Goal: Information Seeking & Learning: Learn about a topic

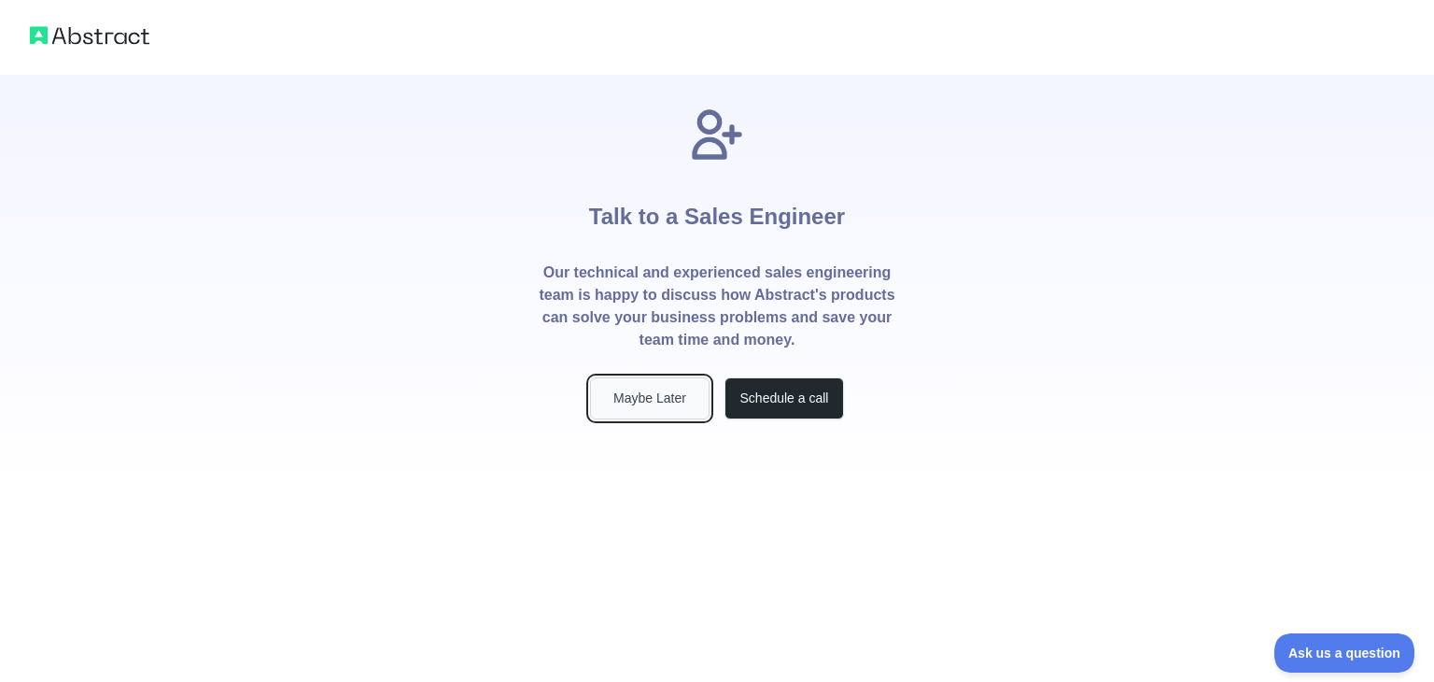
click at [657, 397] on button "Maybe Later" at bounding box center [650, 398] width 120 height 42
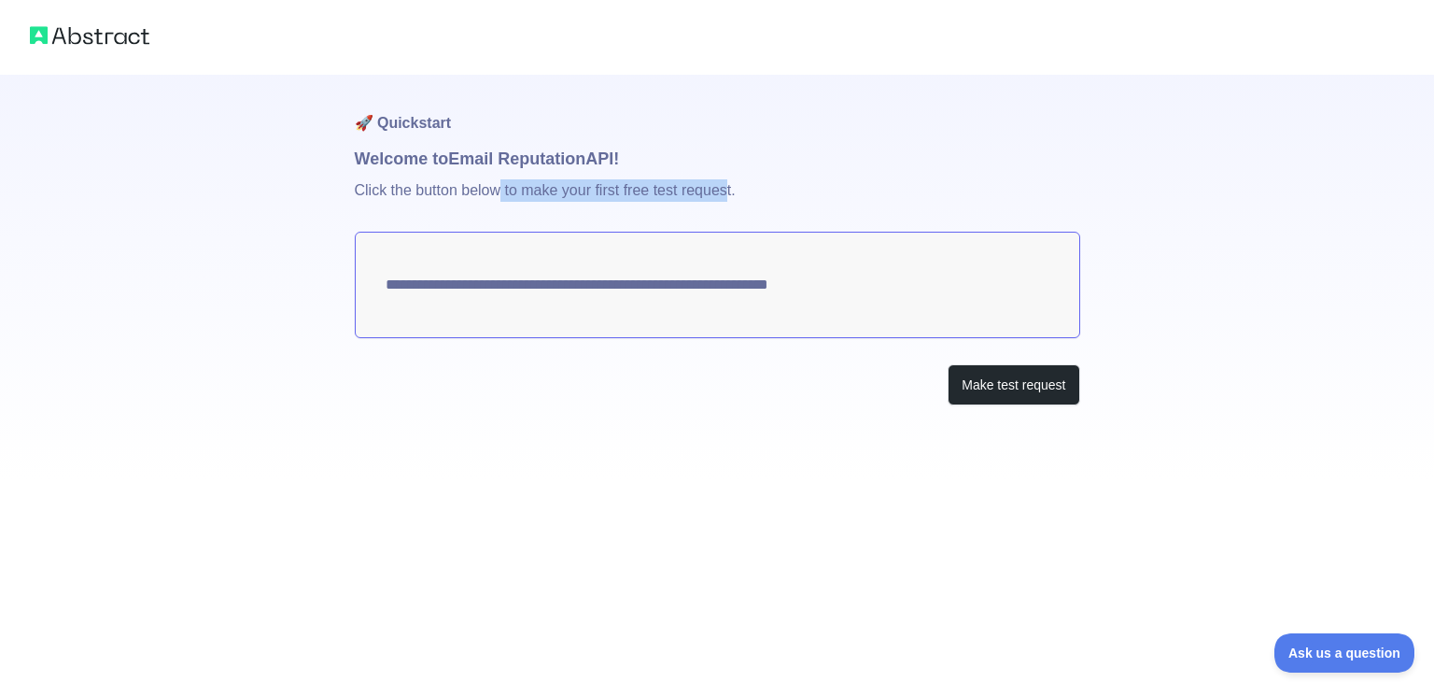
drag, startPoint x: 501, startPoint y: 195, endPoint x: 728, endPoint y: 207, distance: 227.2
click at [728, 207] on p "Click the button below to make your first free test request." at bounding box center [718, 202] width 726 height 60
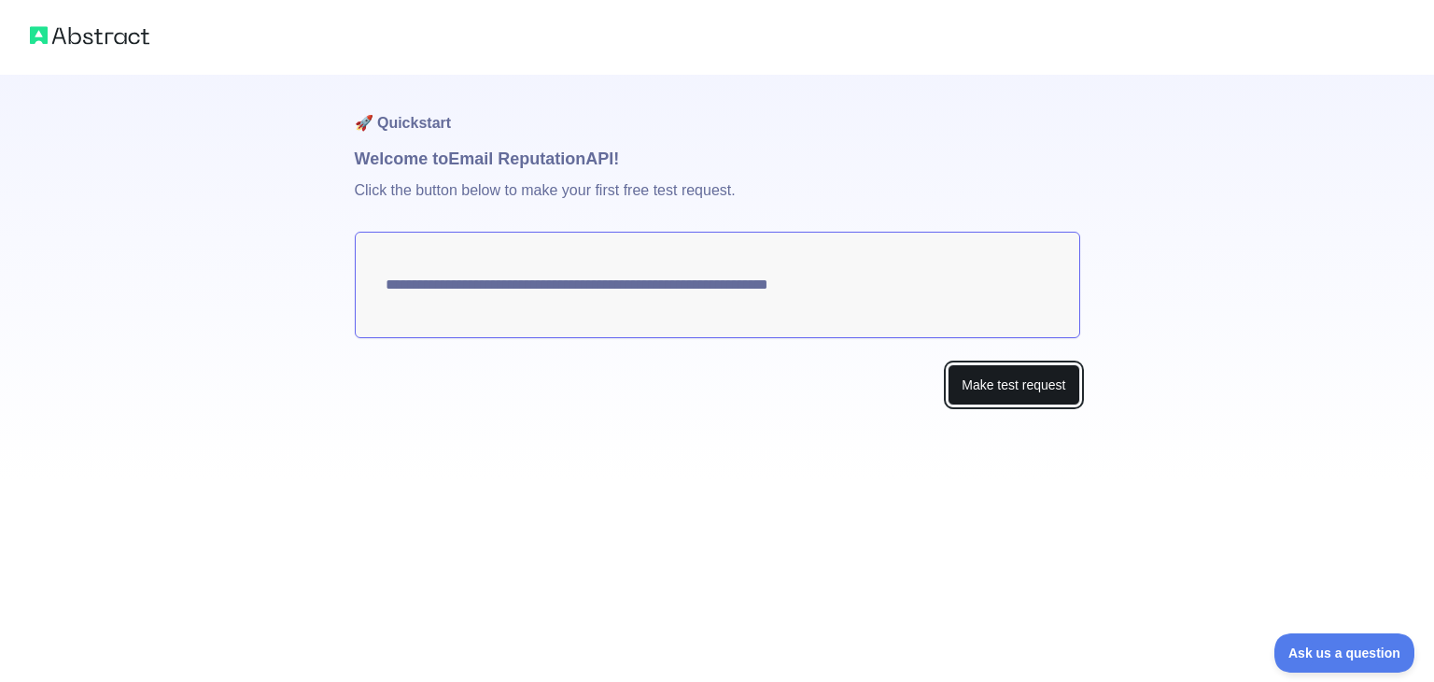
click at [976, 377] on button "Make test request" at bounding box center [1014, 385] width 132 height 42
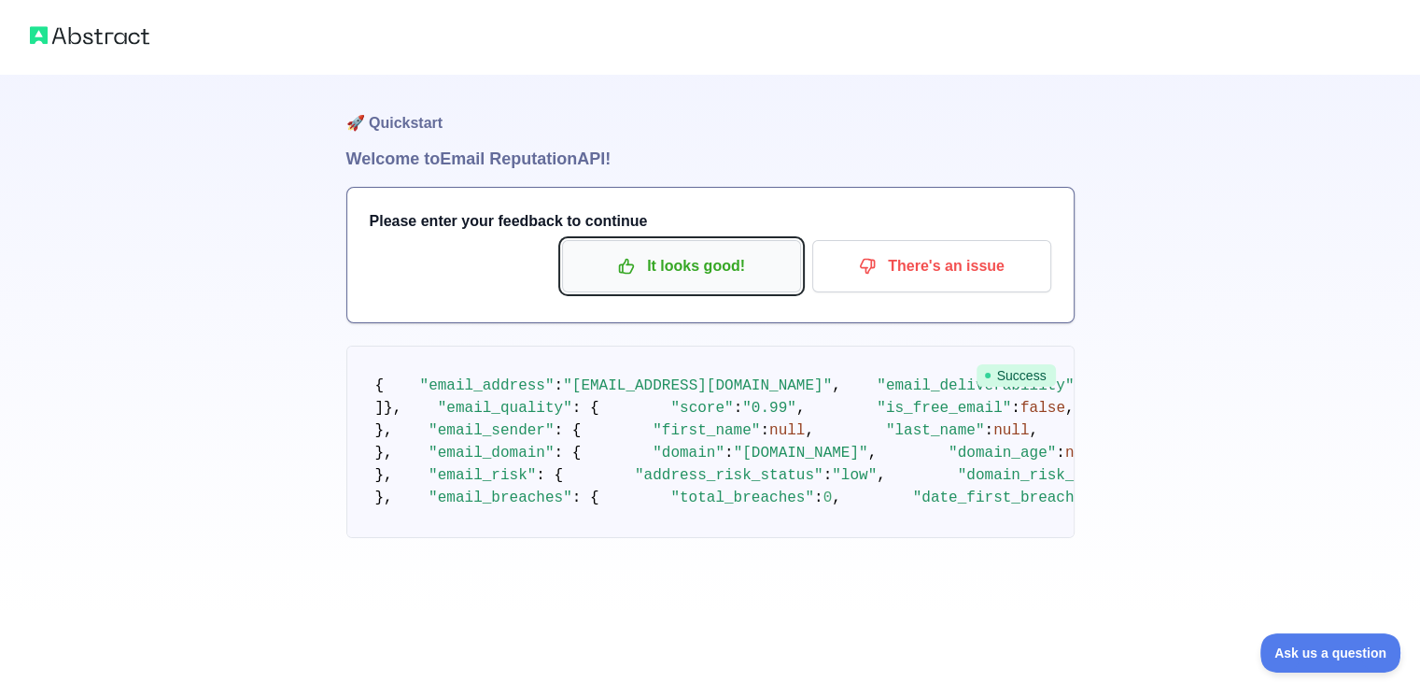
click at [698, 265] on p "It looks good!" at bounding box center [681, 266] width 211 height 32
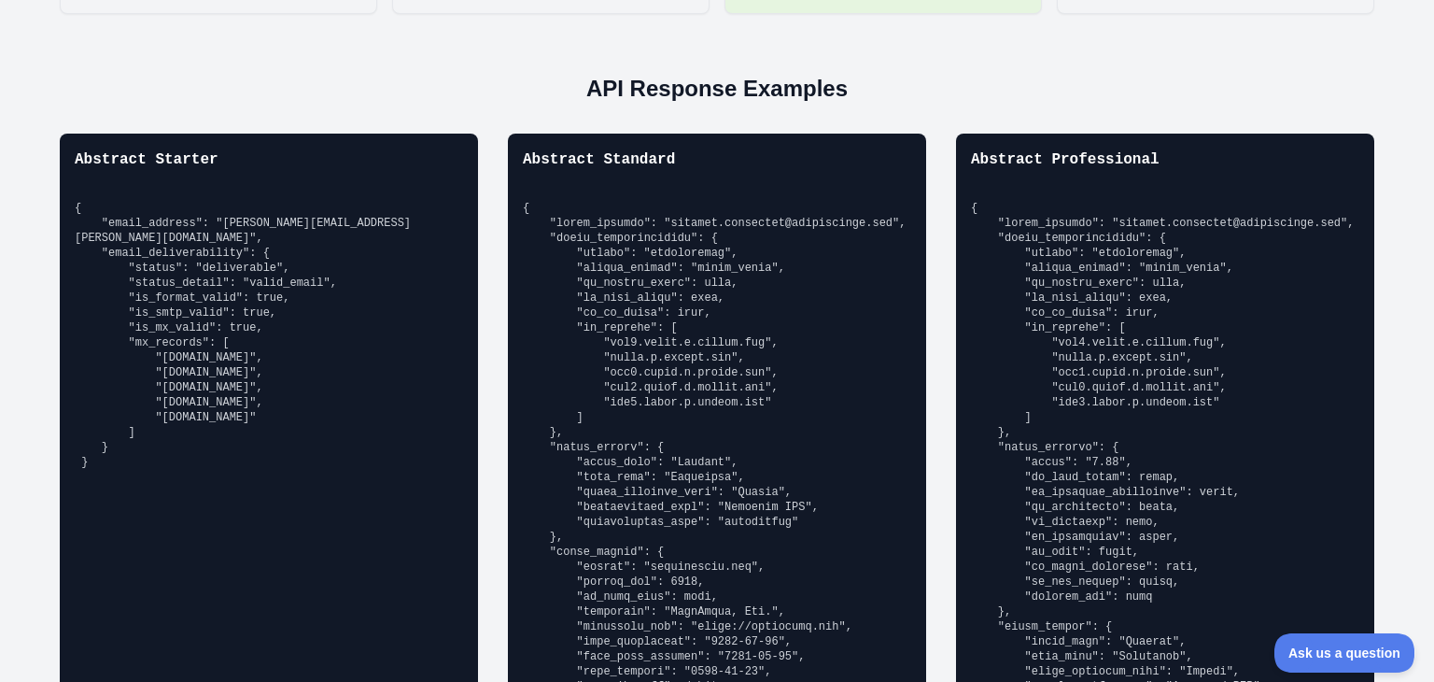
scroll to position [1304, 0]
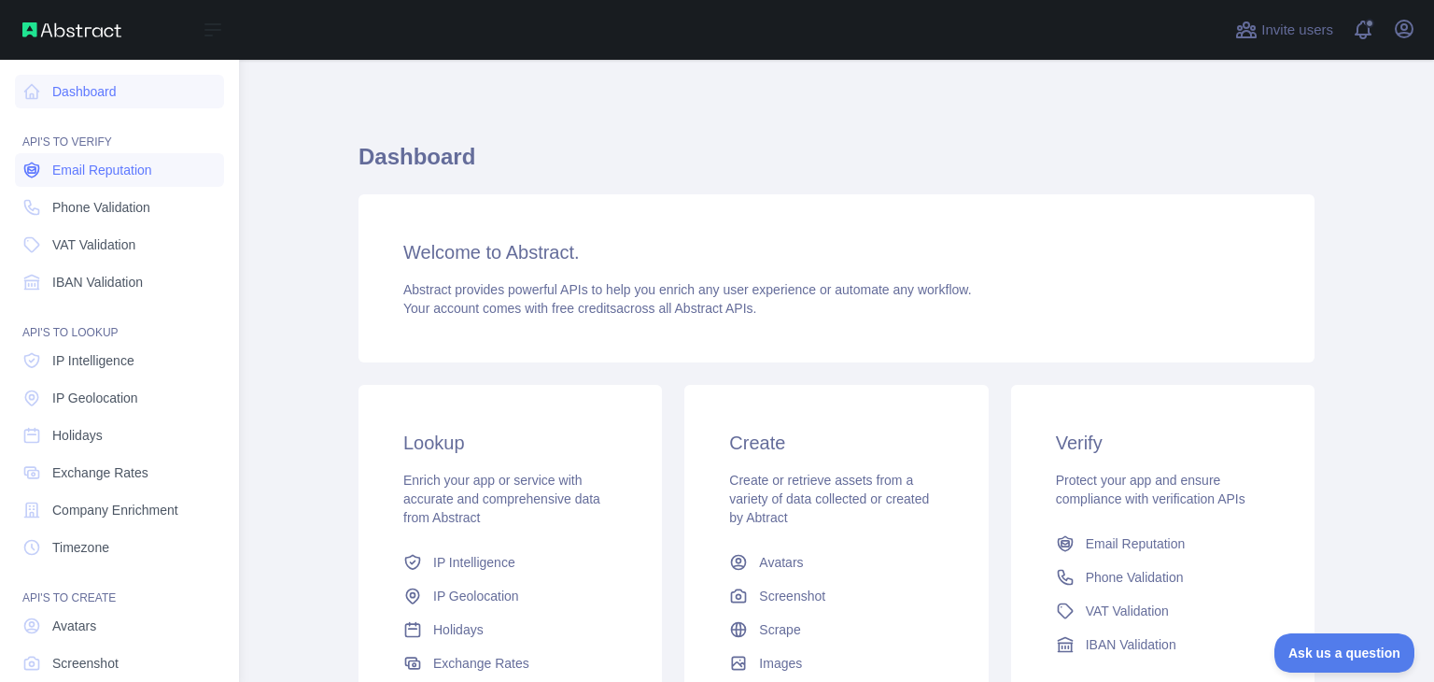
click at [90, 175] on span "Email Reputation" at bounding box center [102, 170] width 100 height 19
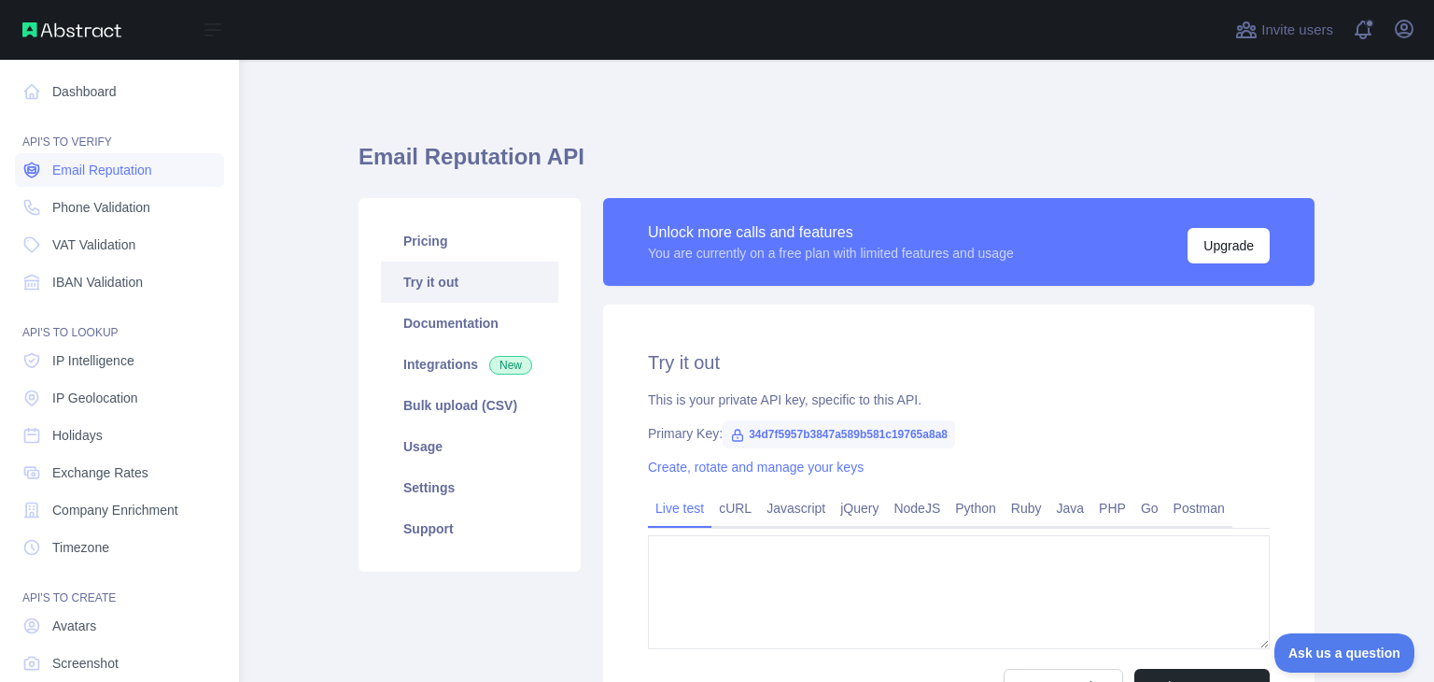
type textarea "**********"
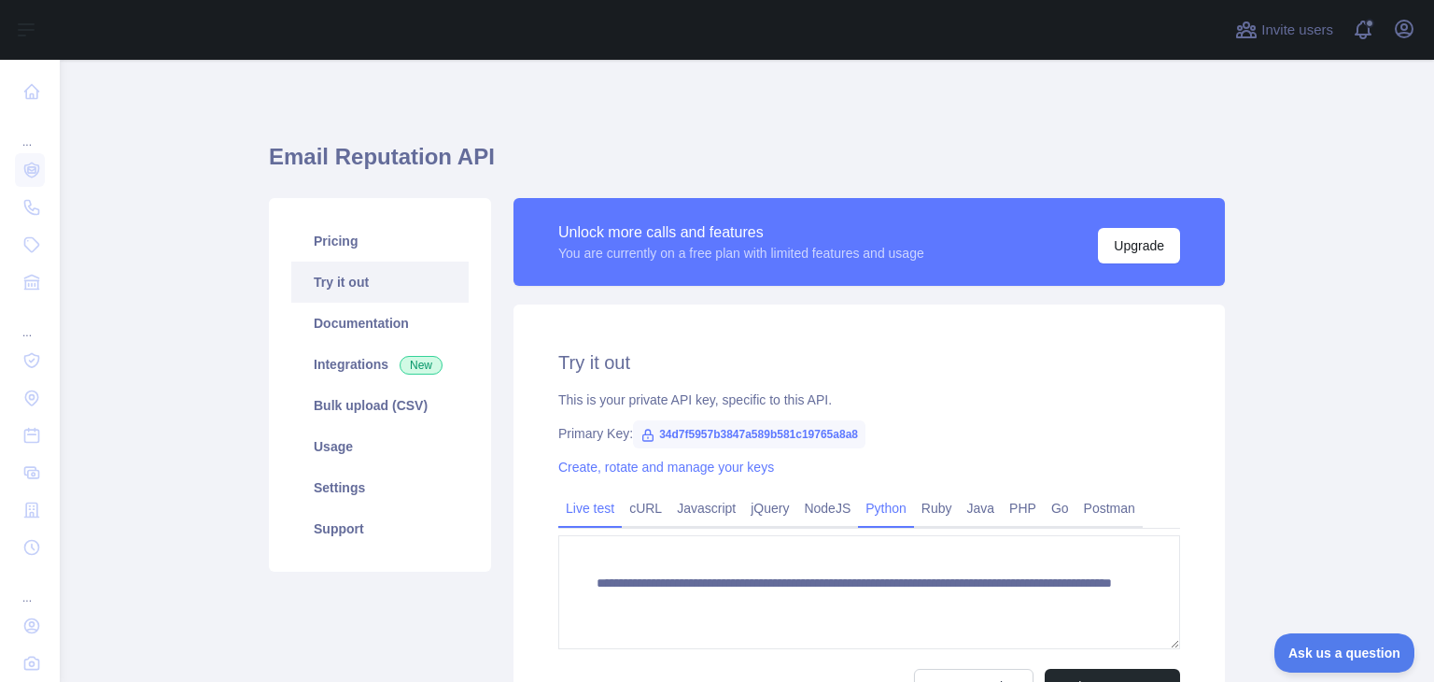
click at [867, 514] on link "Python" at bounding box center [886, 508] width 56 height 30
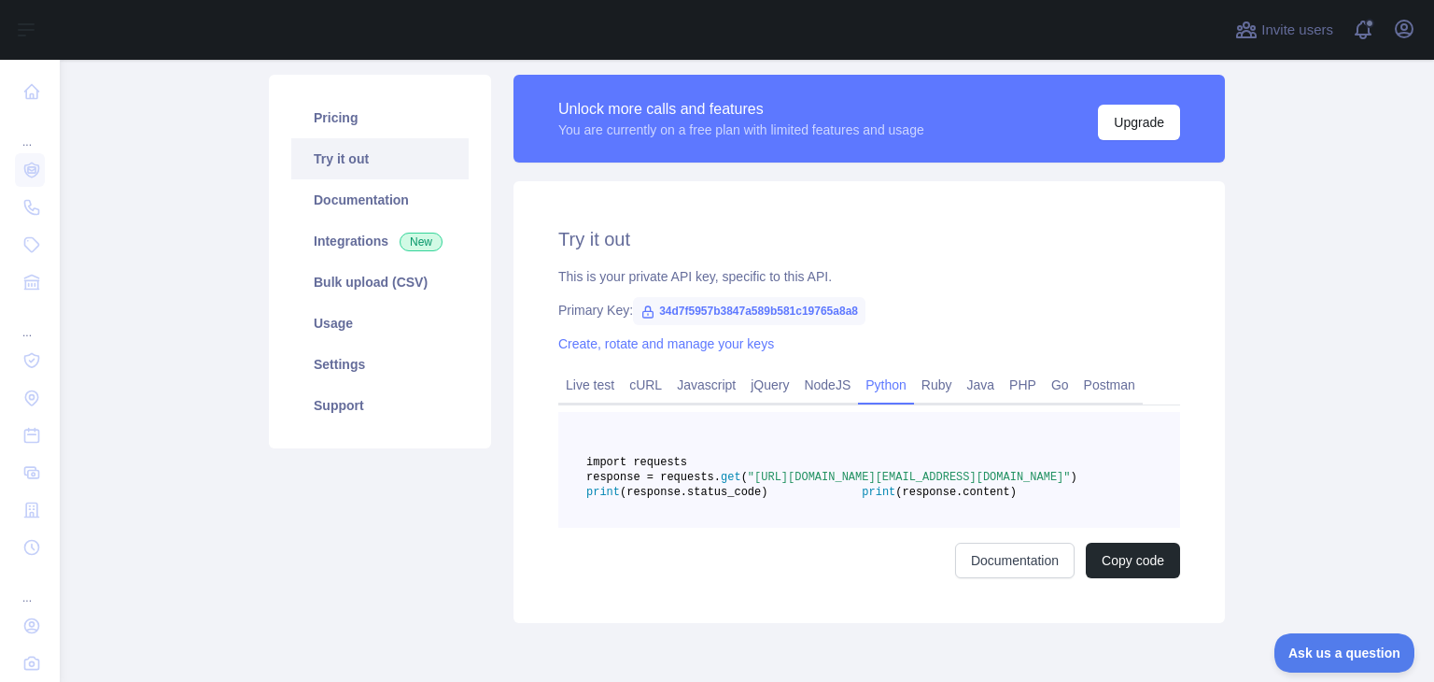
scroll to position [106, 0]
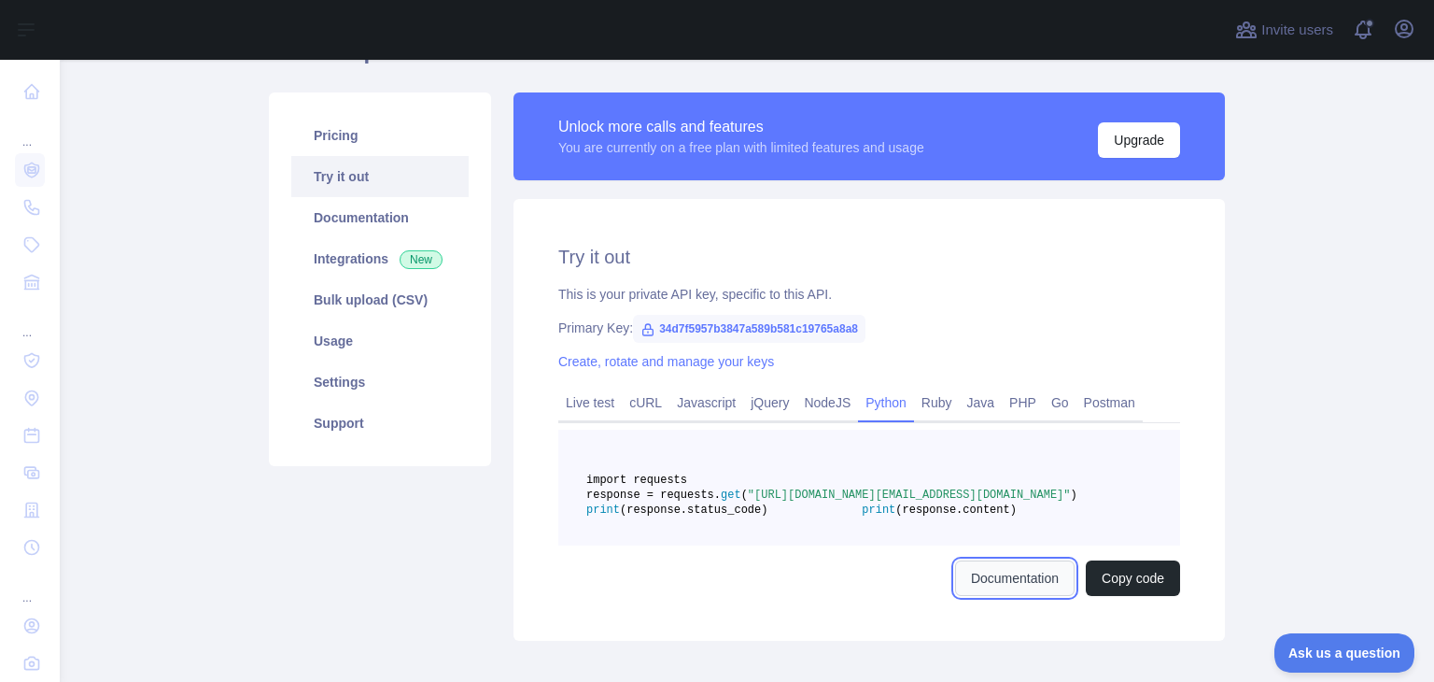
click at [994, 596] on link "Documentation" at bounding box center [1015, 577] width 120 height 35
click at [351, 143] on link "Pricing" at bounding box center [379, 135] width 177 height 41
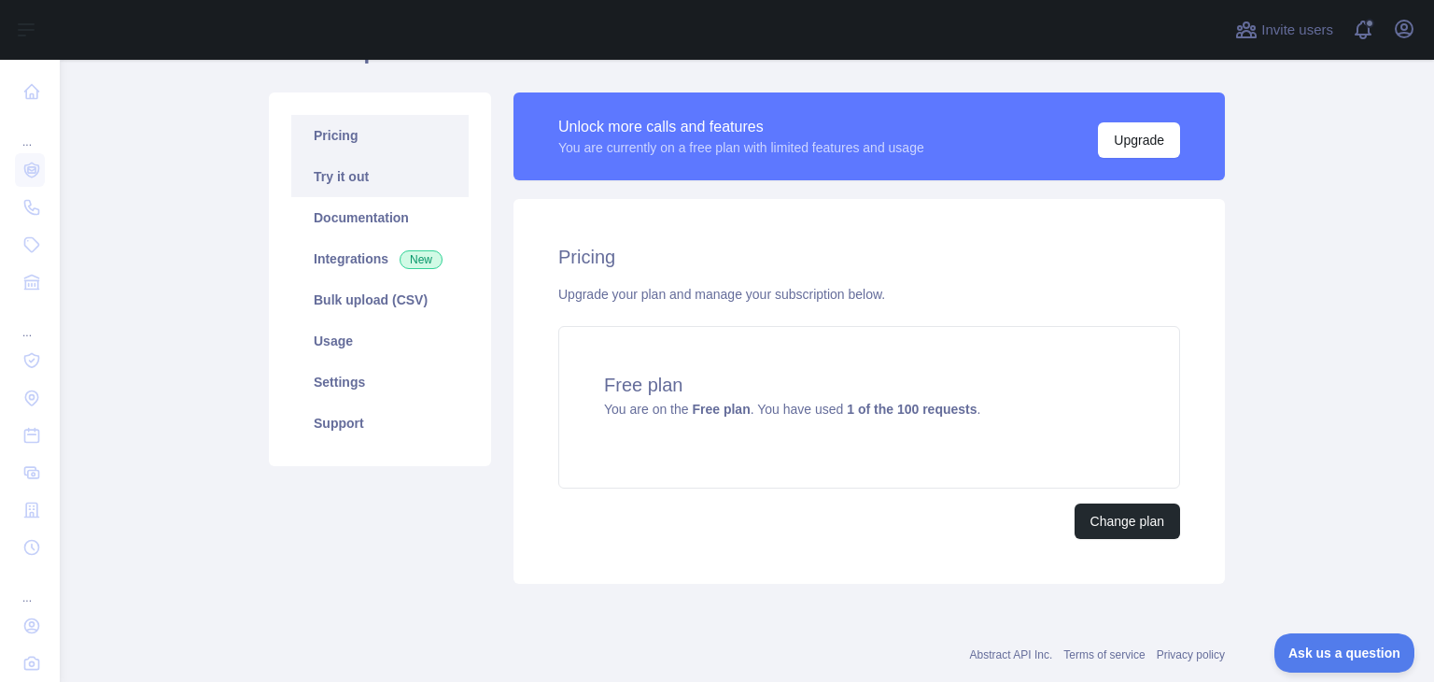
click at [374, 185] on link "Try it out" at bounding box center [379, 176] width 177 height 41
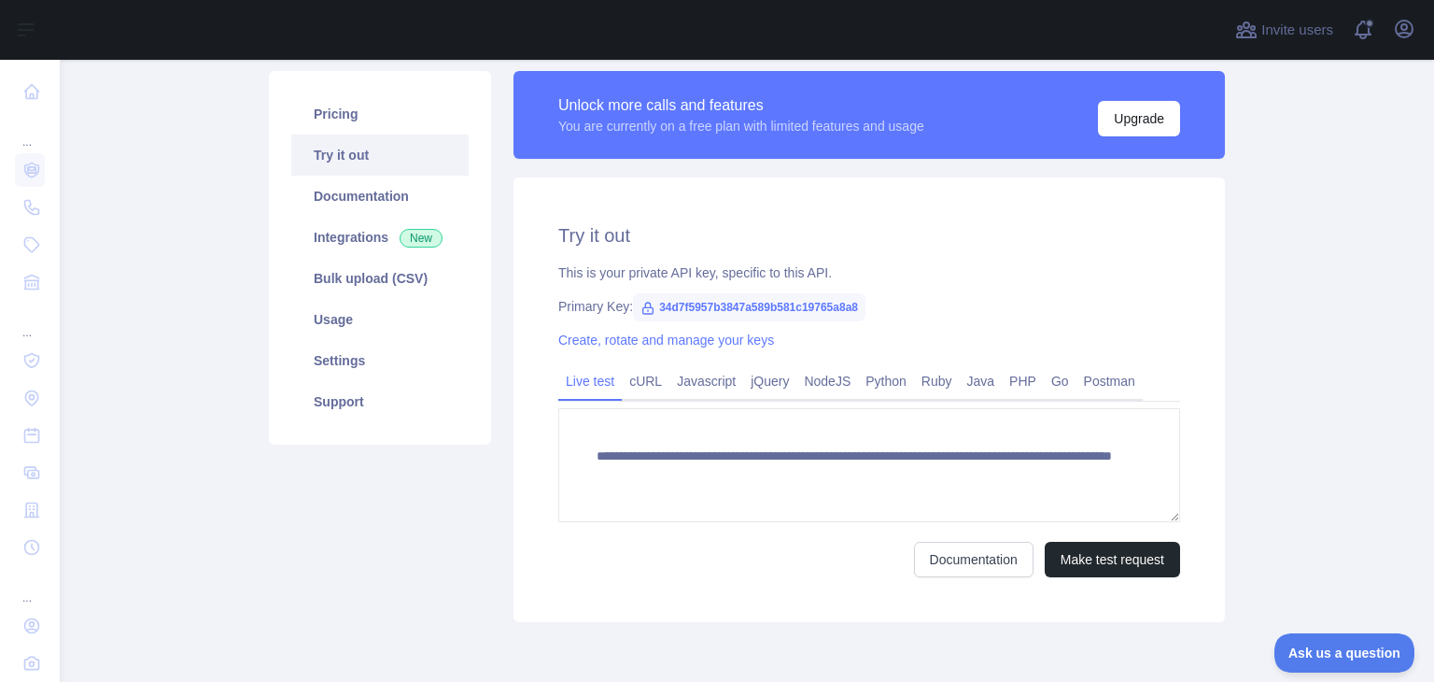
scroll to position [128, 0]
click at [878, 382] on link "Python" at bounding box center [886, 380] width 56 height 30
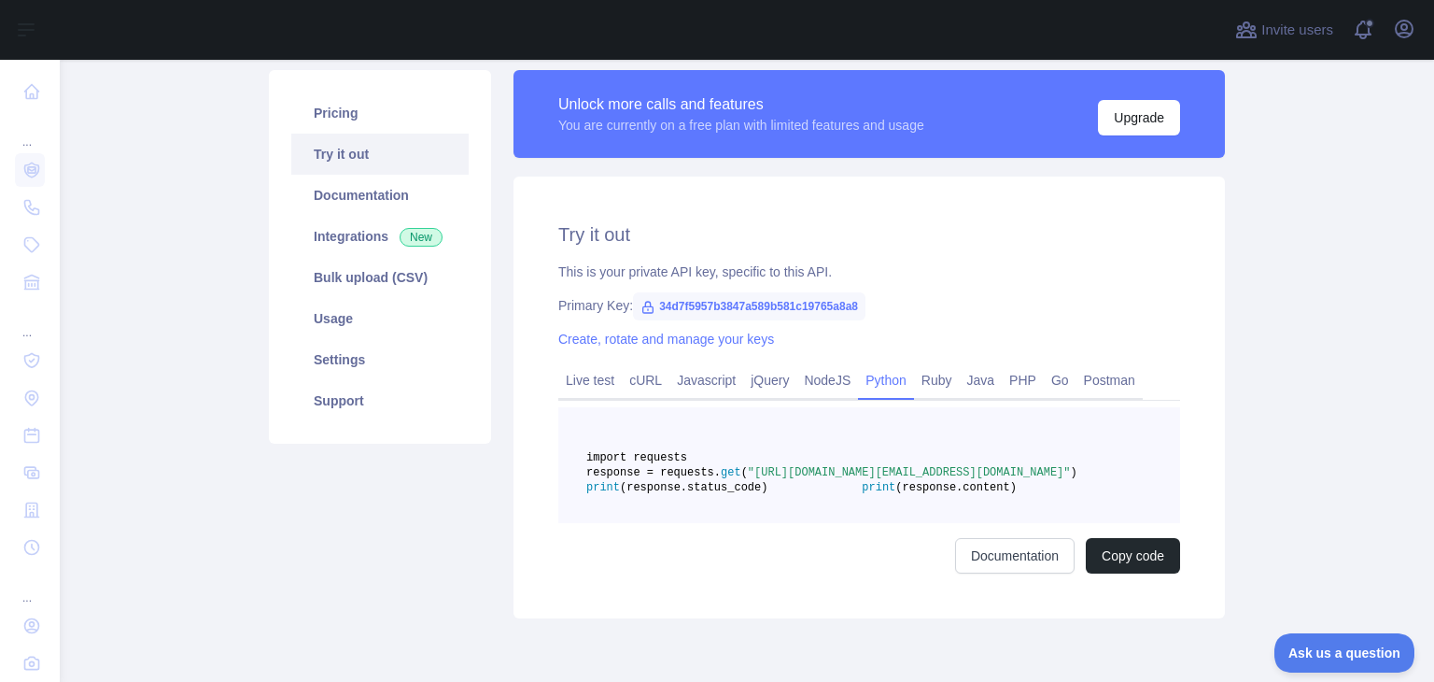
scroll to position [112, 0]
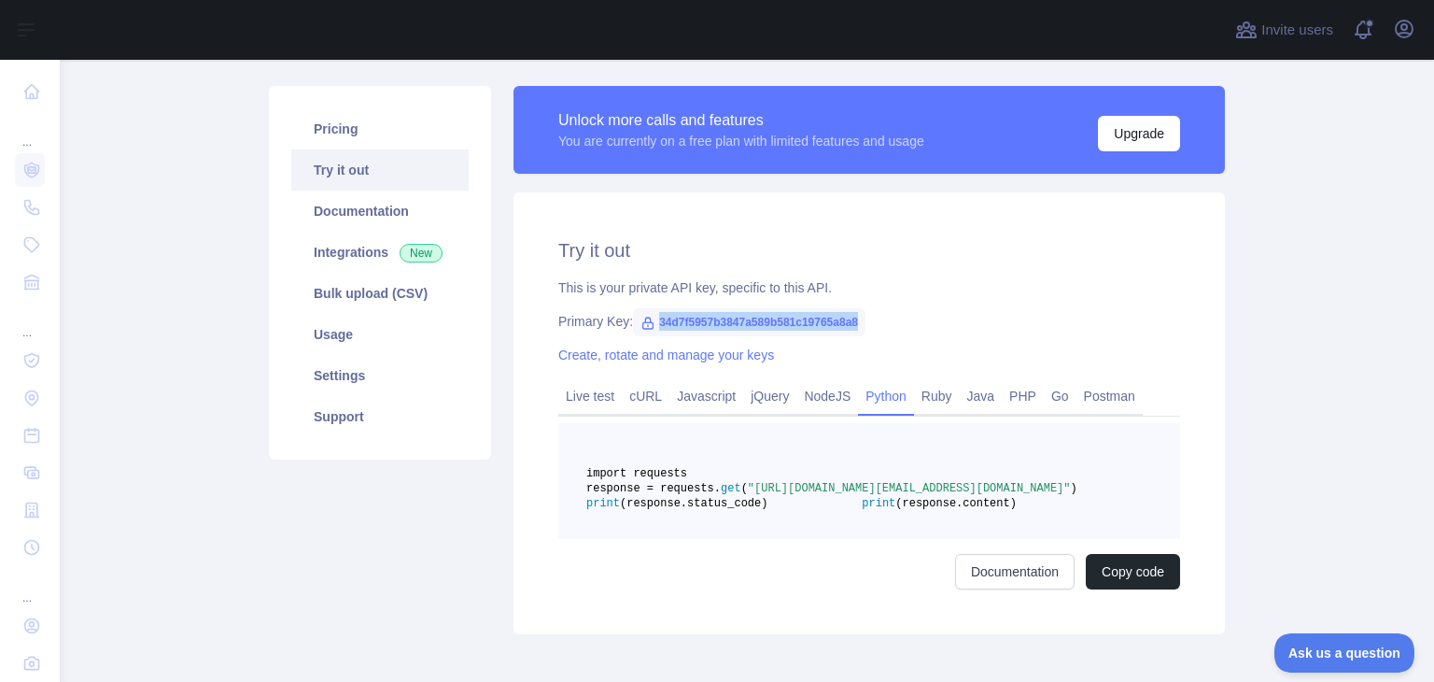
drag, startPoint x: 856, startPoint y: 320, endPoint x: 649, endPoint y: 327, distance: 207.4
click at [649, 327] on span "34d7f5957b3847a589b581c19765a8a8" at bounding box center [749, 322] width 233 height 28
copy span "34d7f5957b3847a589b581c19765a8a8"
click at [649, 327] on span "34d7f5957b3847a589b581c19765a8a8" at bounding box center [749, 322] width 233 height 28
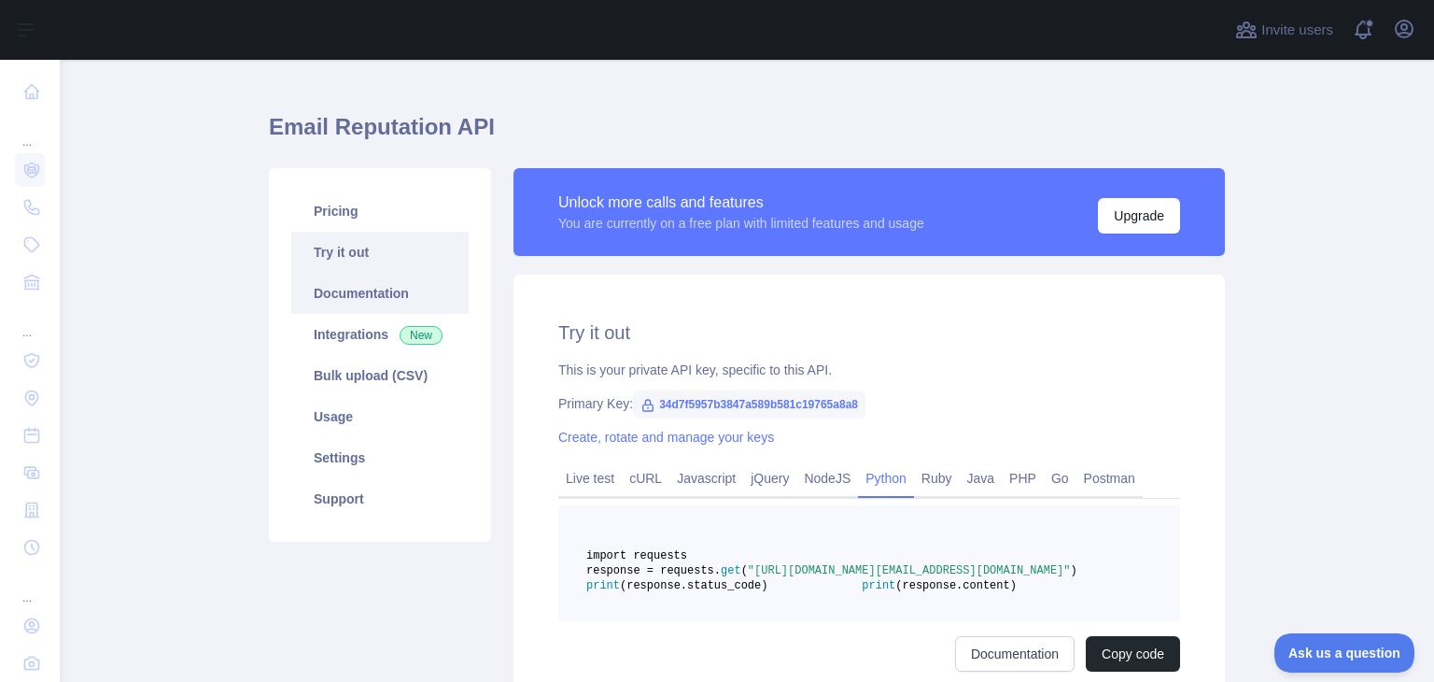
scroll to position [28, 0]
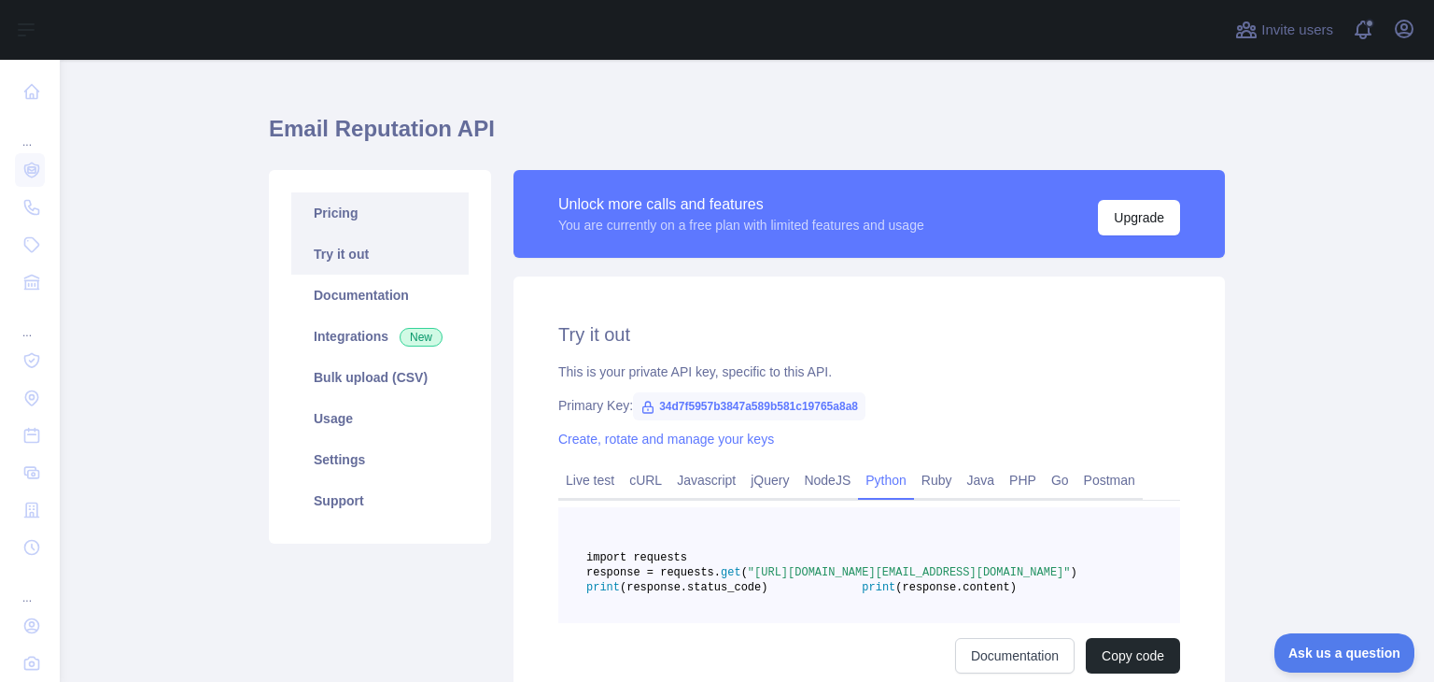
click at [360, 209] on link "Pricing" at bounding box center [379, 212] width 177 height 41
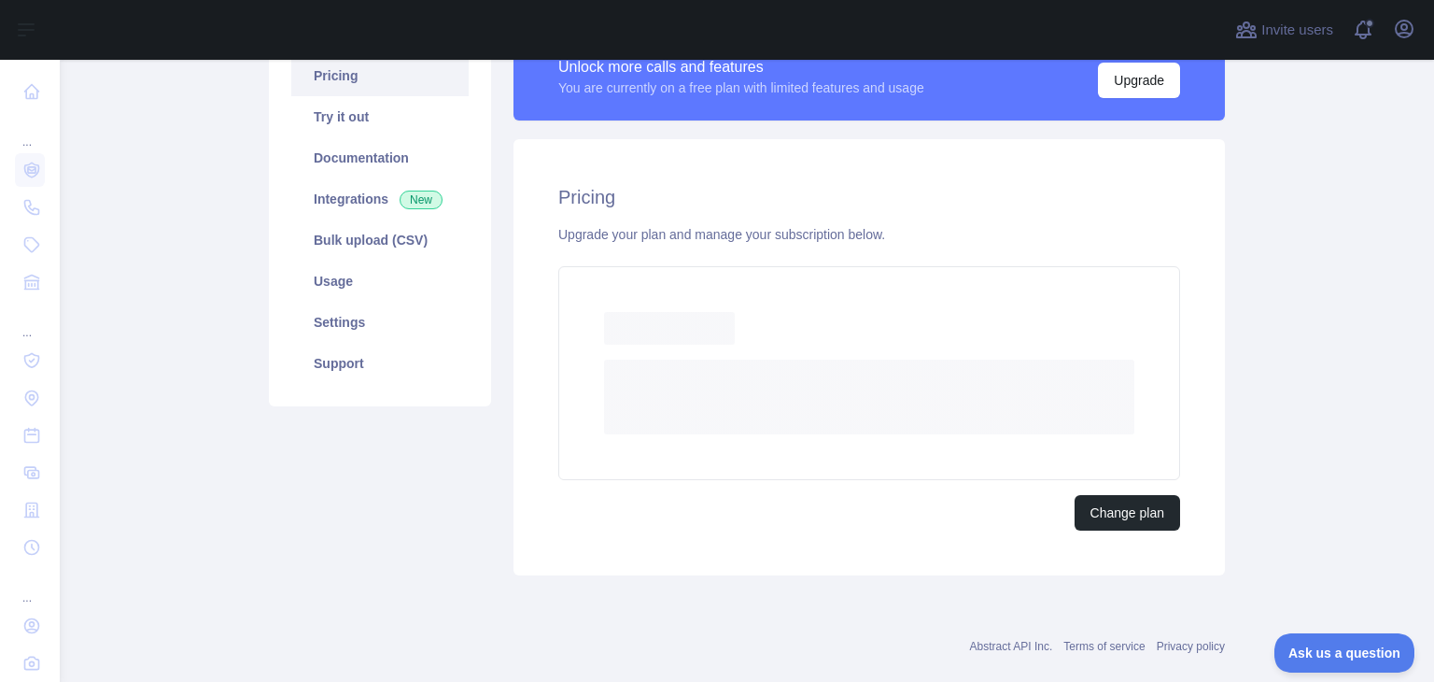
scroll to position [145, 0]
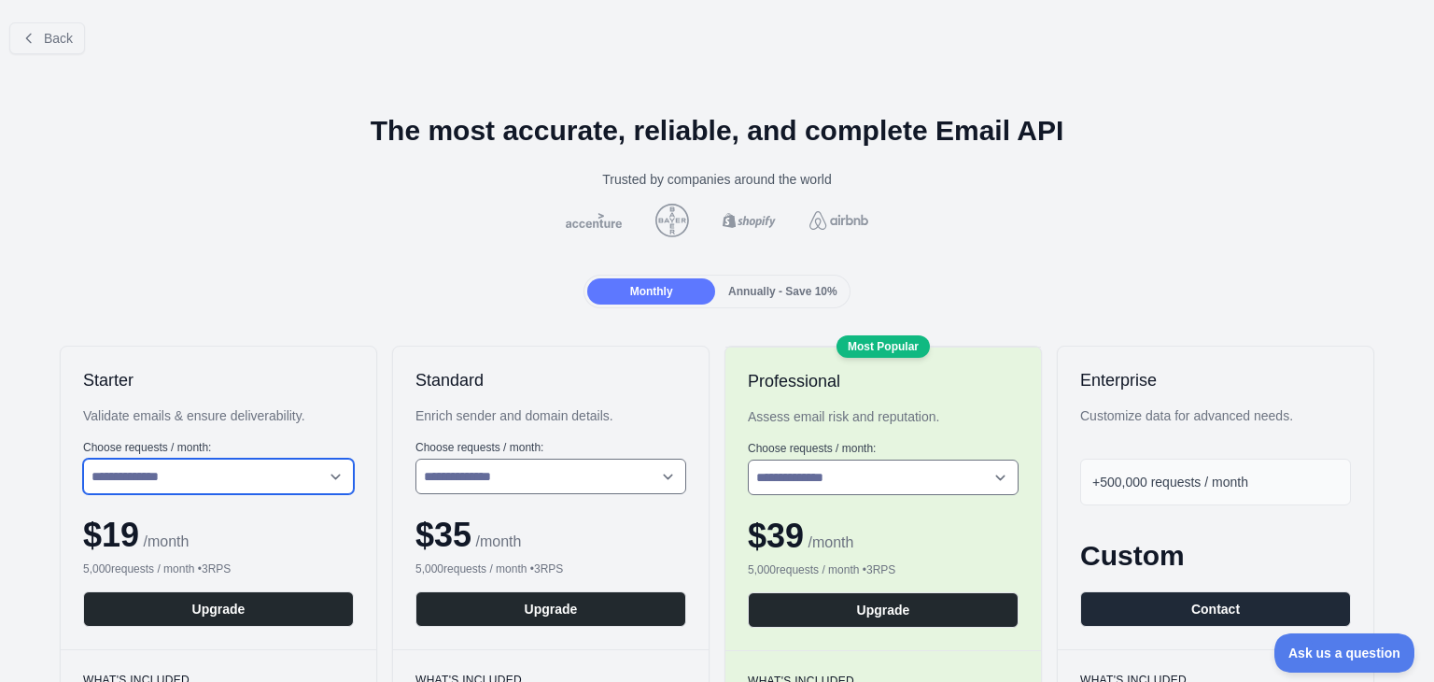
click at [306, 471] on select "**********" at bounding box center [218, 475] width 271 height 35
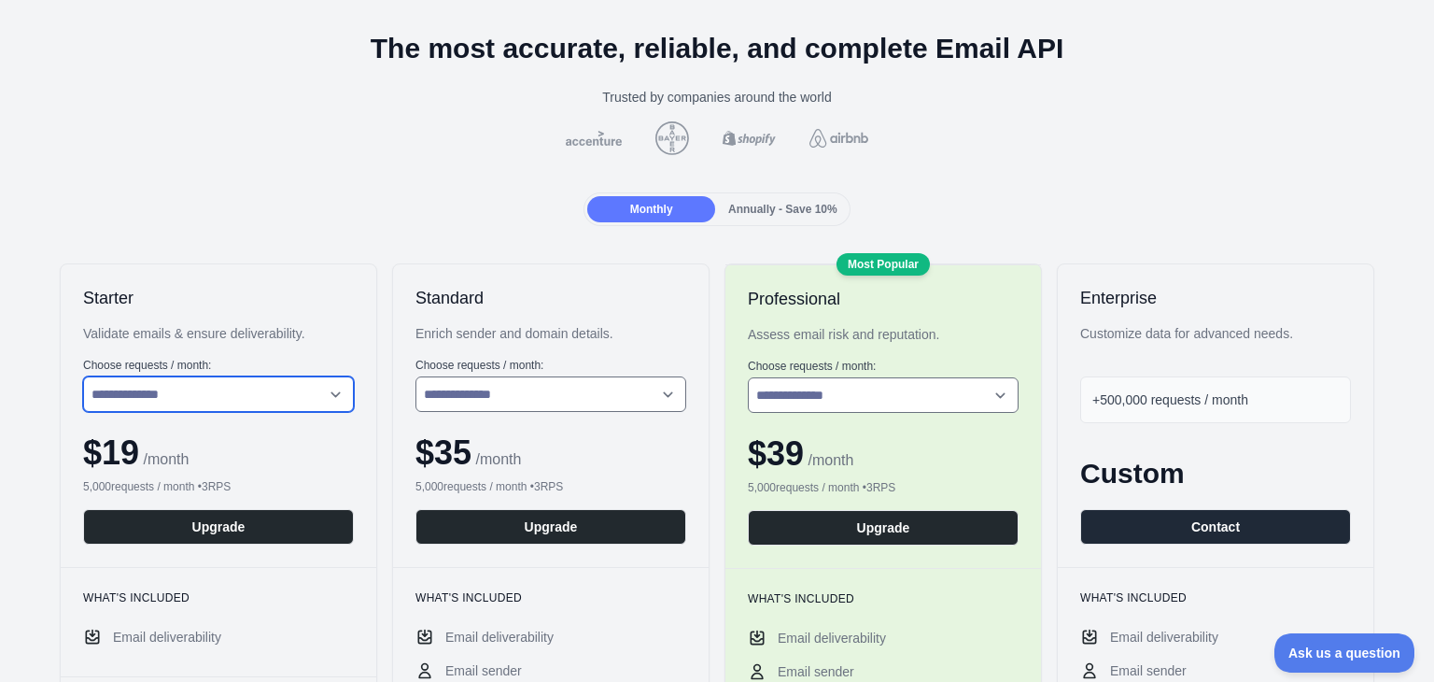
scroll to position [90, 0]
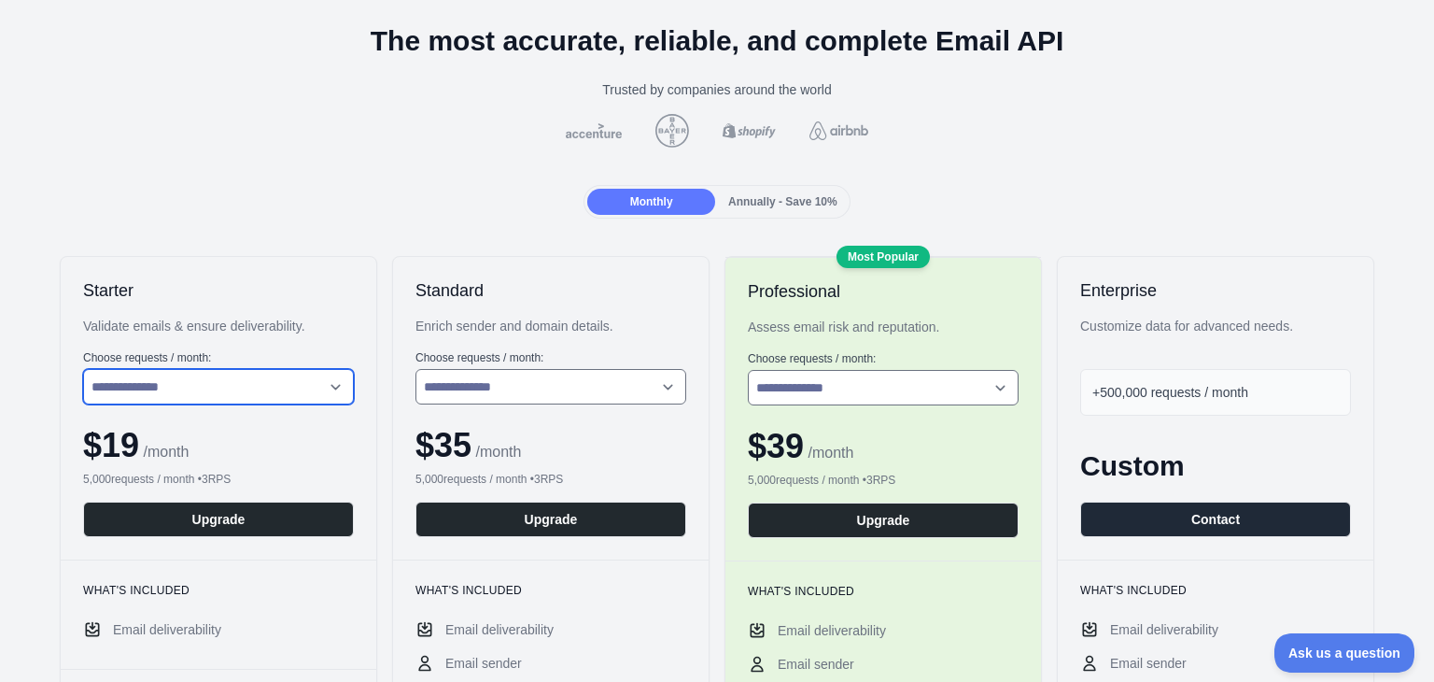
click at [288, 376] on select "**********" at bounding box center [218, 386] width 271 height 35
click at [370, 302] on div "**********" at bounding box center [219, 408] width 316 height 303
click at [1225, 397] on span "+500,000 requests / month" at bounding box center [1171, 392] width 156 height 15
click at [1114, 385] on span "+500,000 requests / month" at bounding box center [1171, 392] width 156 height 15
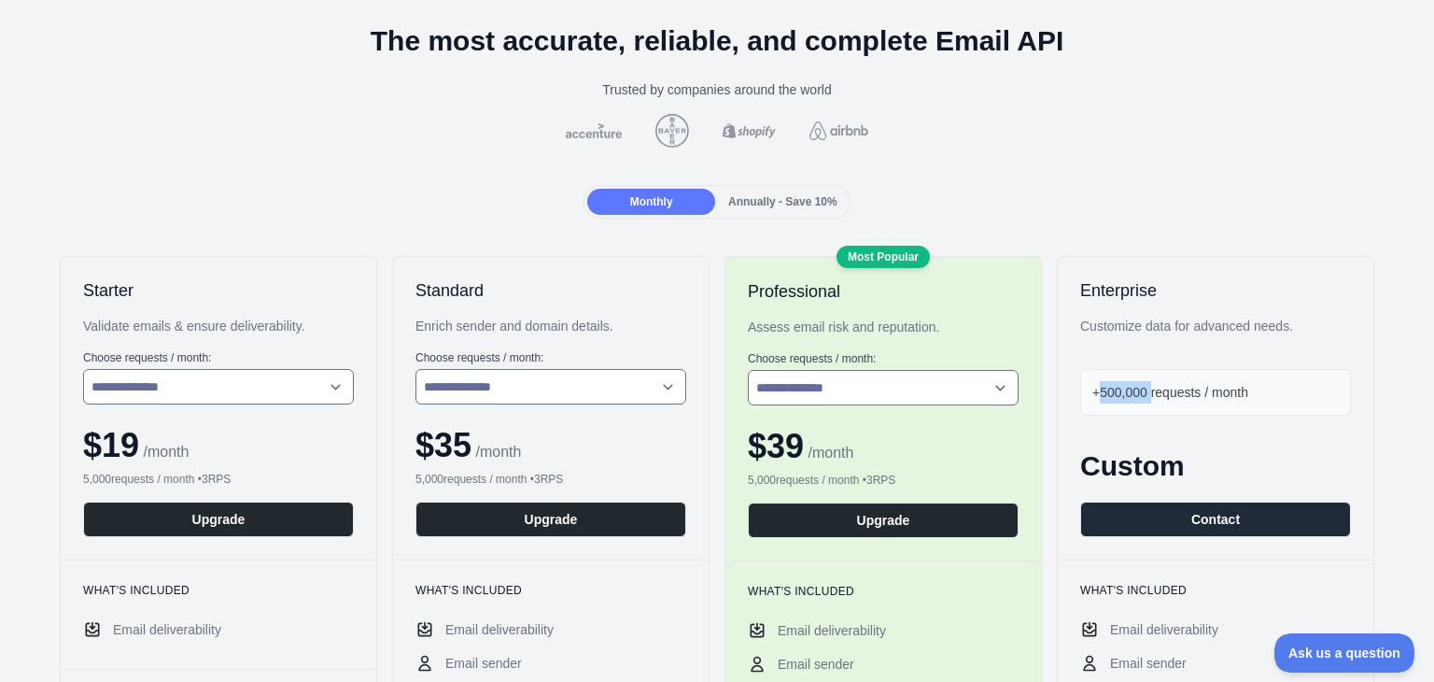
click at [1114, 385] on span "+500,000 requests / month" at bounding box center [1171, 392] width 156 height 15
click at [1242, 341] on div at bounding box center [1215, 344] width 271 height 19
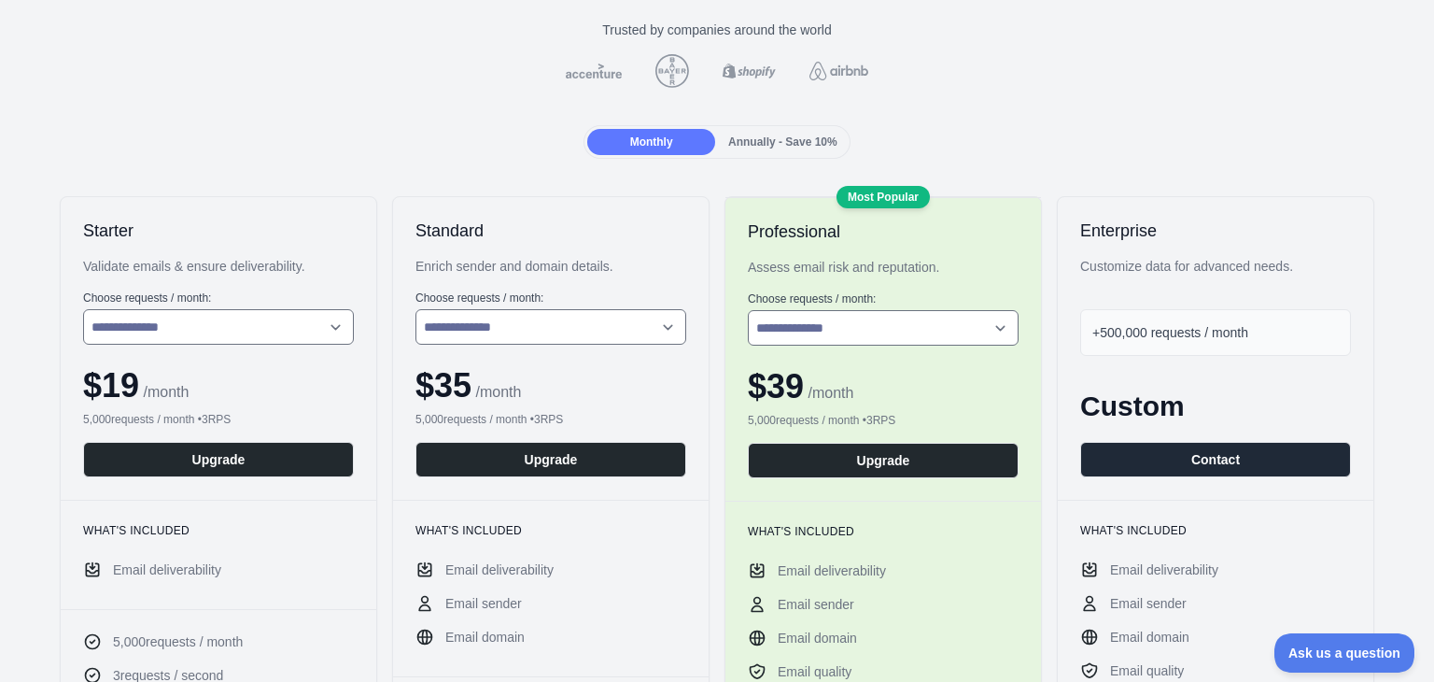
scroll to position [170, 0]
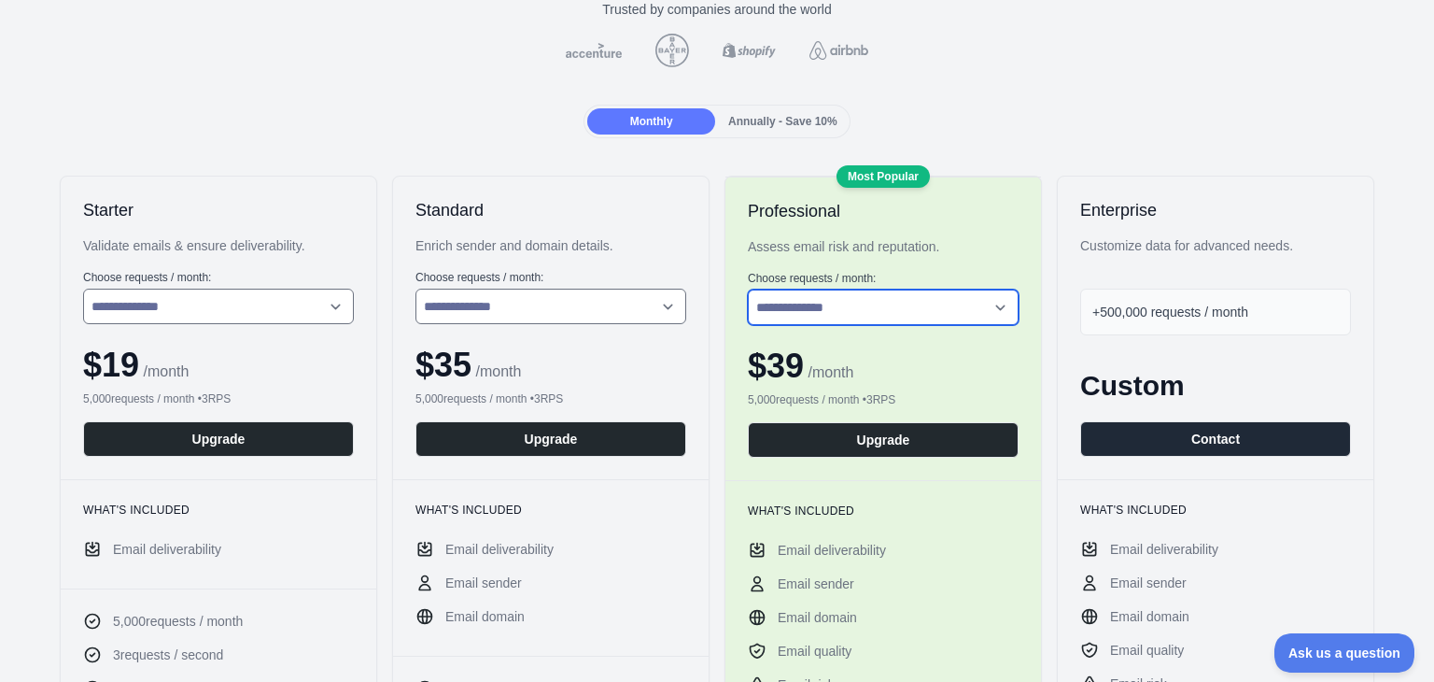
click at [887, 302] on select "**********" at bounding box center [883, 306] width 271 height 35
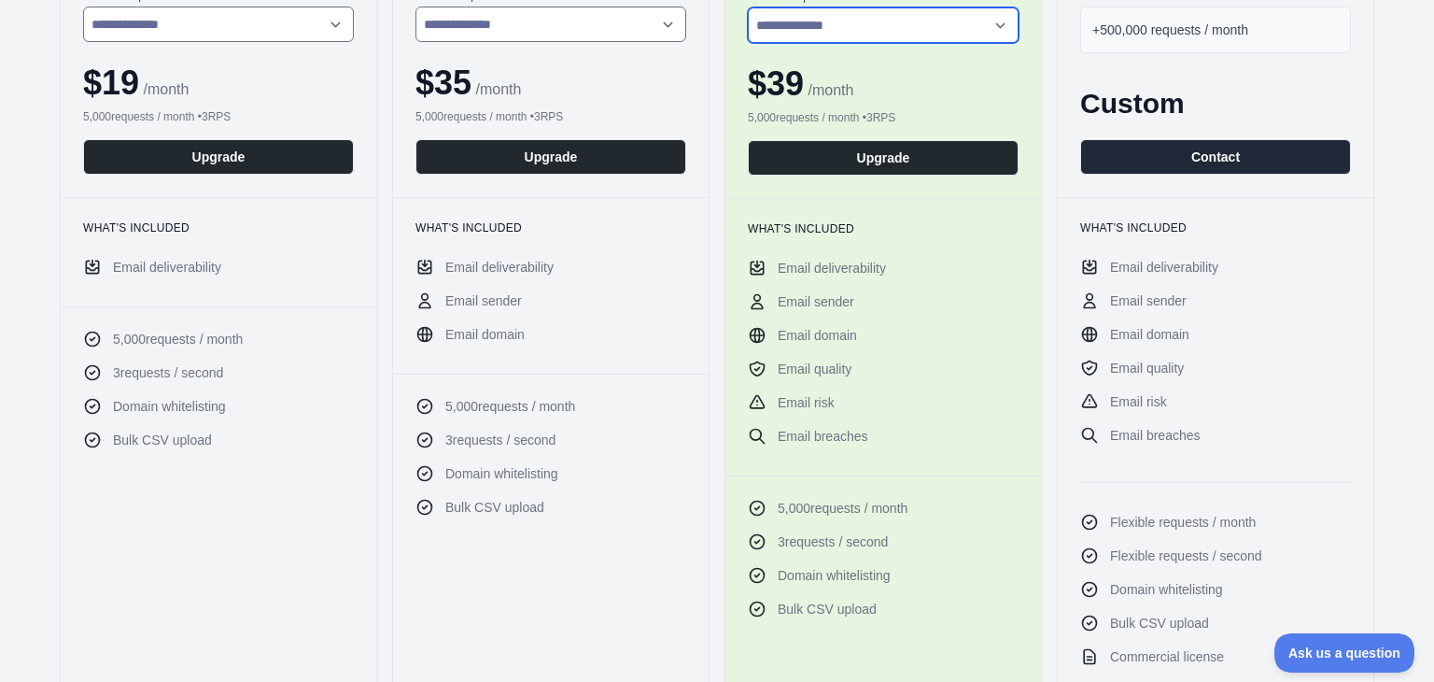
scroll to position [448, 0]
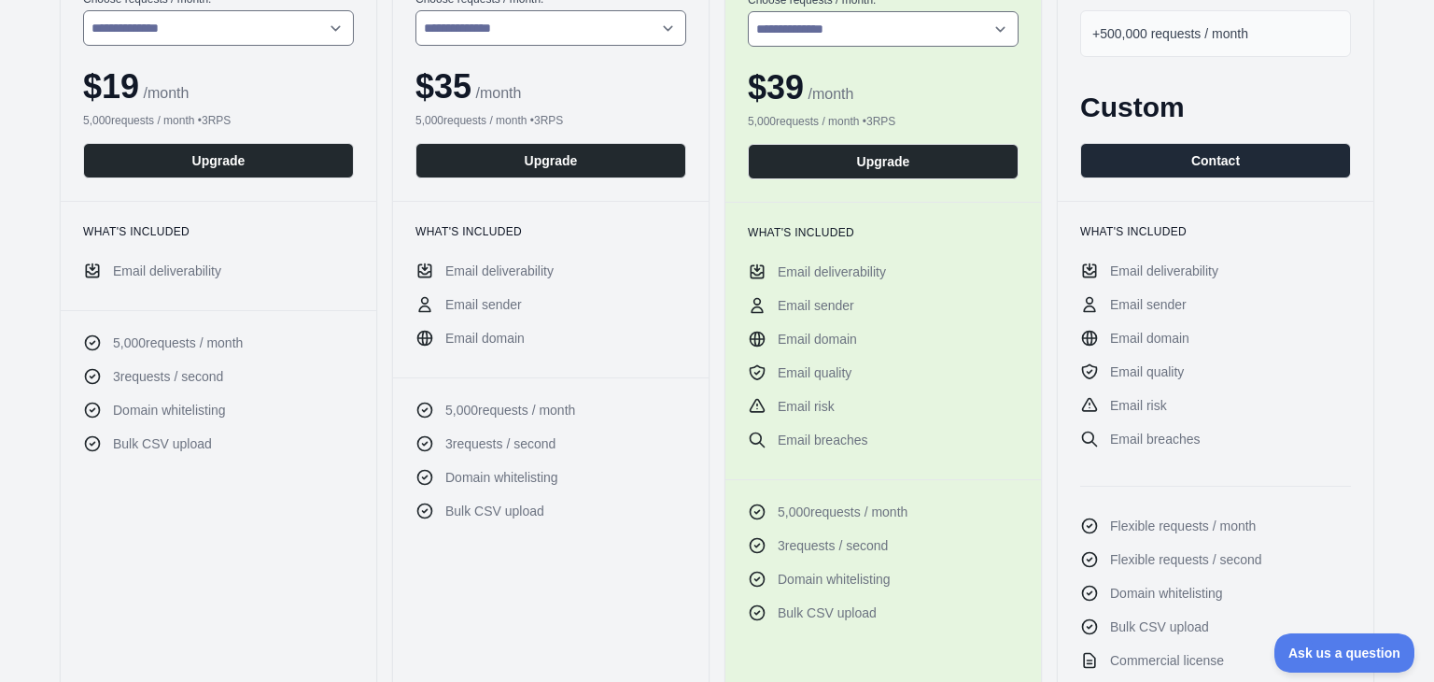
click at [371, 315] on div "5,000 requests / month 3 requests / second Domain whitelisting Bulk CSV upload" at bounding box center [219, 396] width 316 height 173
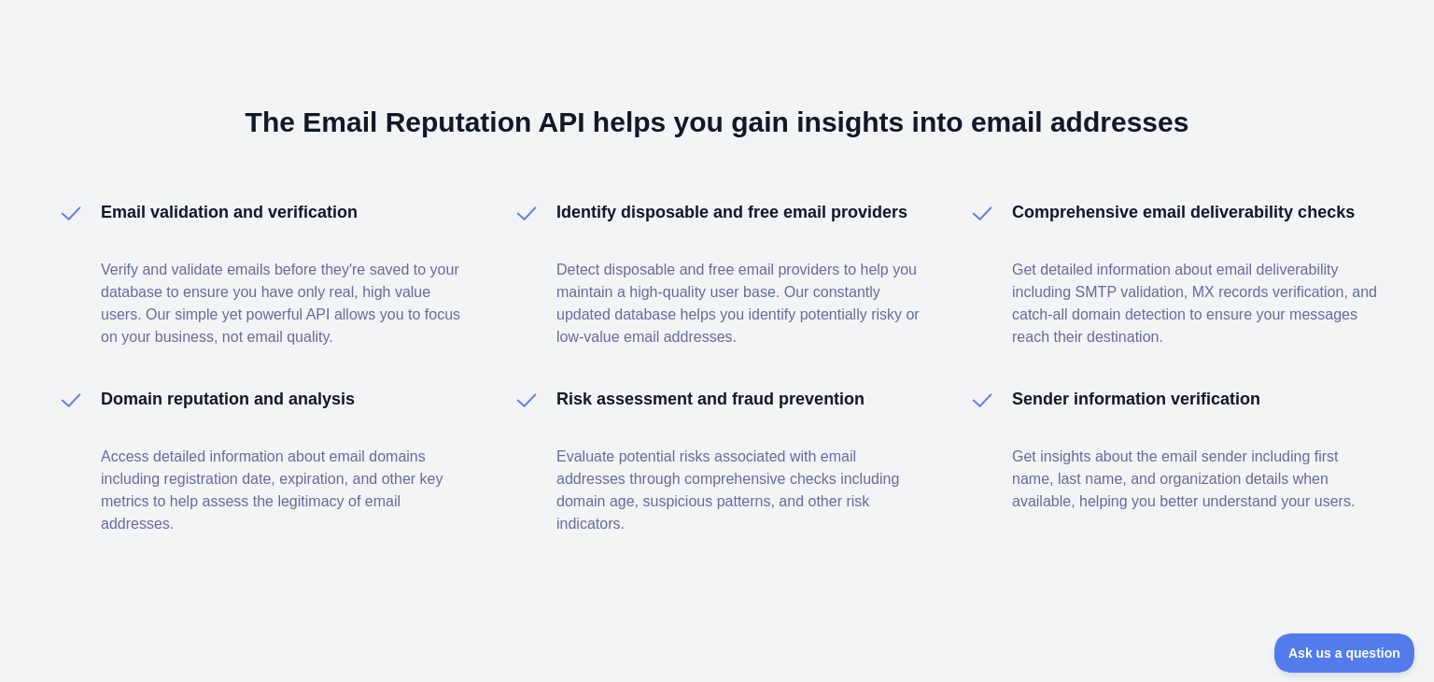
scroll to position [2744, 0]
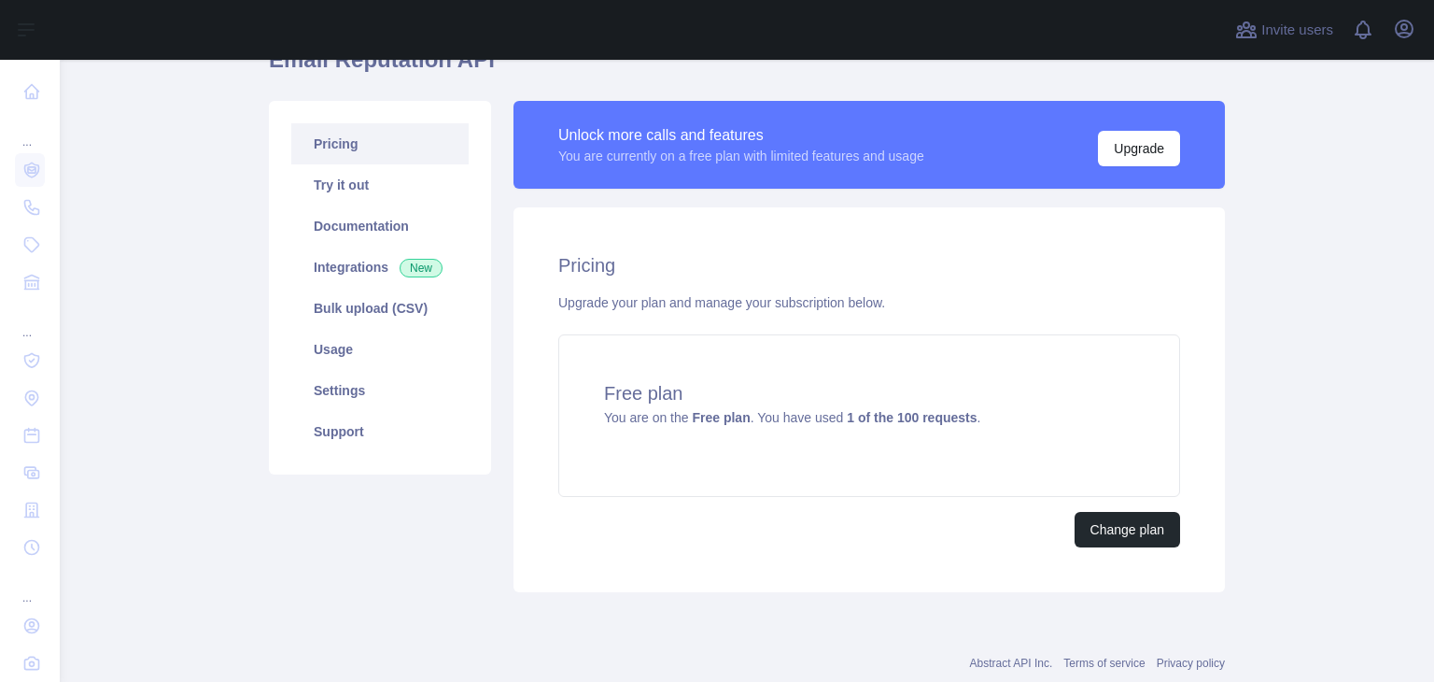
scroll to position [101, 0]
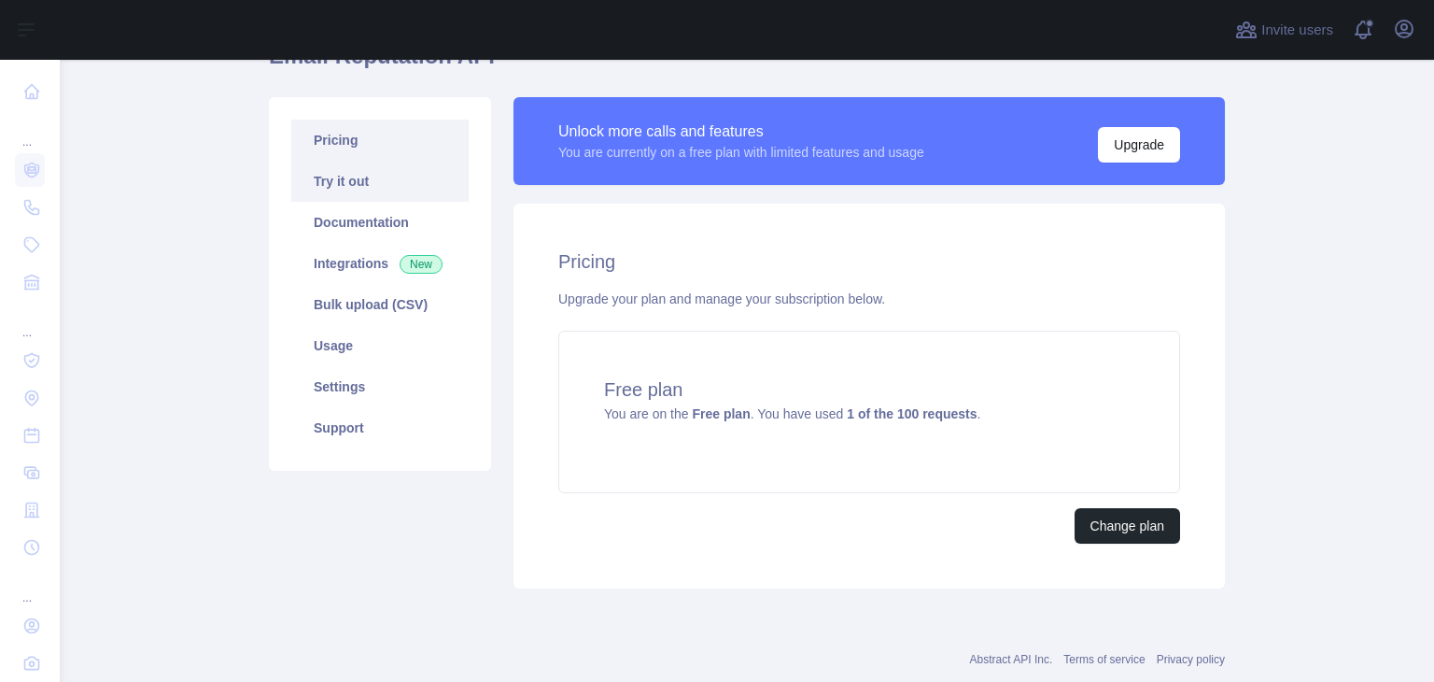
click at [374, 184] on link "Try it out" at bounding box center [379, 181] width 177 height 41
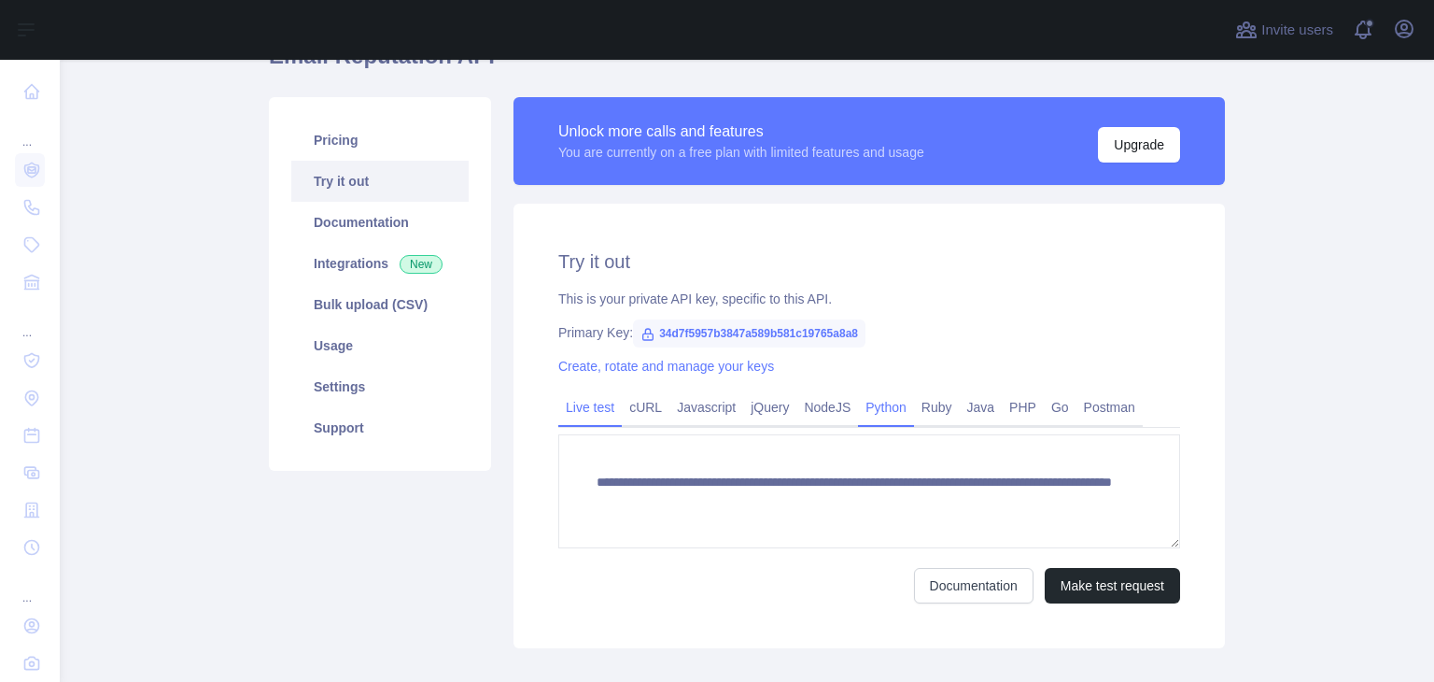
click at [885, 410] on link "Python" at bounding box center [886, 407] width 56 height 30
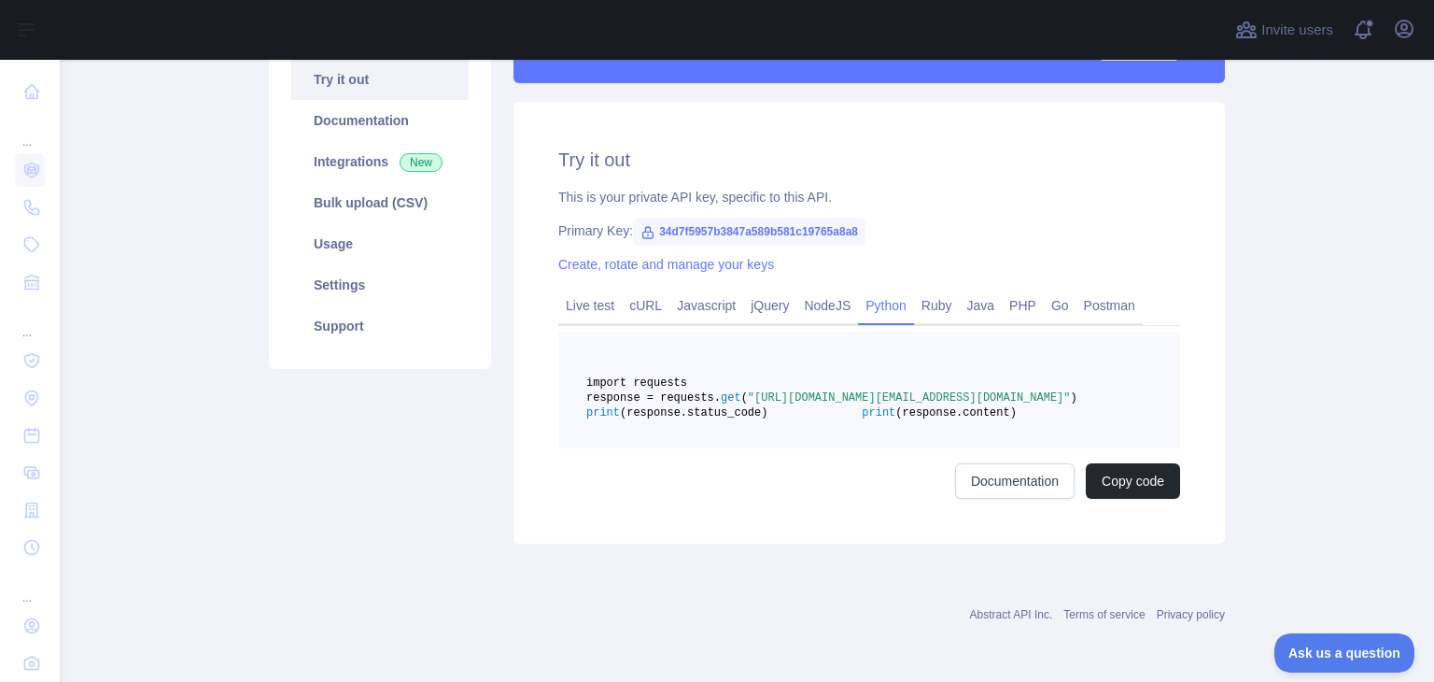
click at [918, 395] on span ""https://emailreputation.abstractapi.com/v1/?api_key=34d7f5957b3847a589b581c197…" at bounding box center [909, 397] width 323 height 13
drag, startPoint x: 992, startPoint y: 414, endPoint x: 812, endPoint y: 401, distance: 179.8
click at [812, 401] on span "response = requests. get ( "https://emailreputation.abstractapi.com/v1/?api_key…" at bounding box center [831, 397] width 491 height 13
copy span ""https://emailreputation.abstractapi.com/v1/?api_key=34d7f5957b3847a589b581c197…"
click at [925, 346] on pre "import requests response = requests. get ( "https://emailreputation.abstractapi…" at bounding box center [869, 390] width 622 height 116
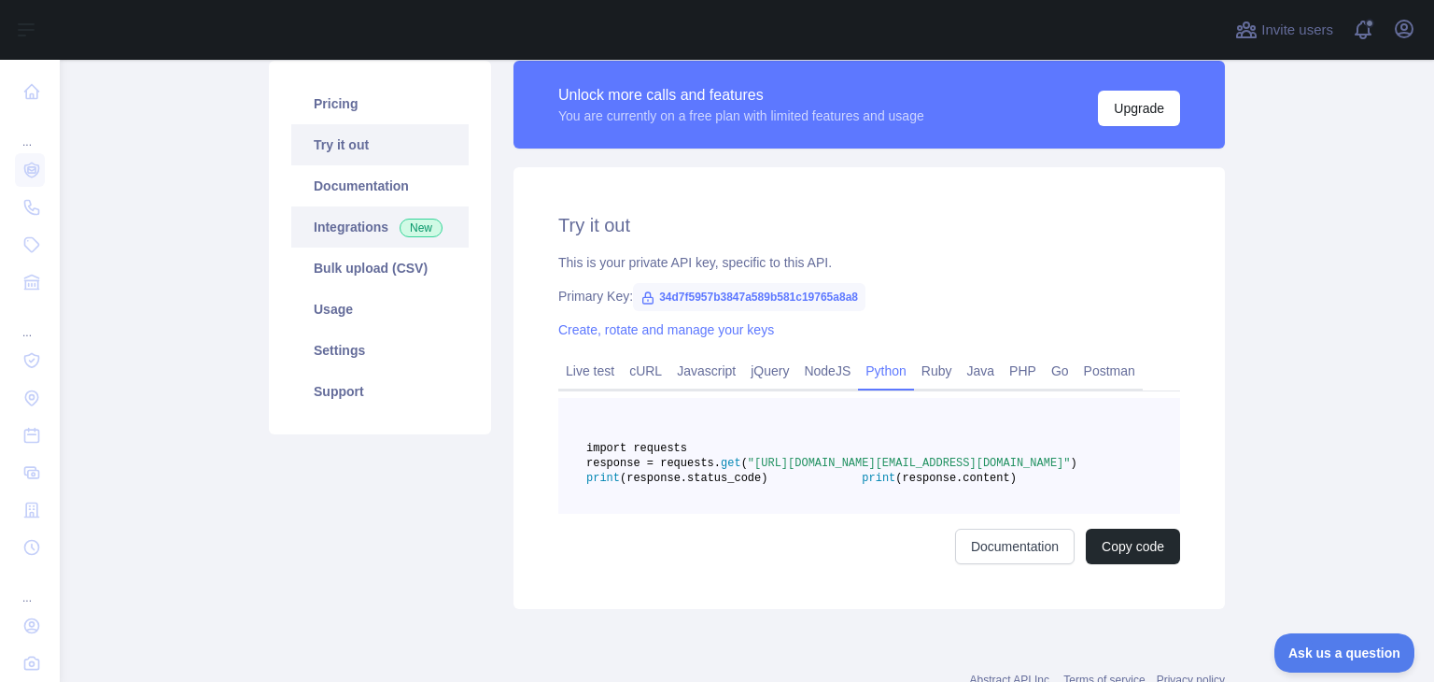
scroll to position [136, 0]
click at [336, 109] on link "Pricing" at bounding box center [379, 104] width 177 height 41
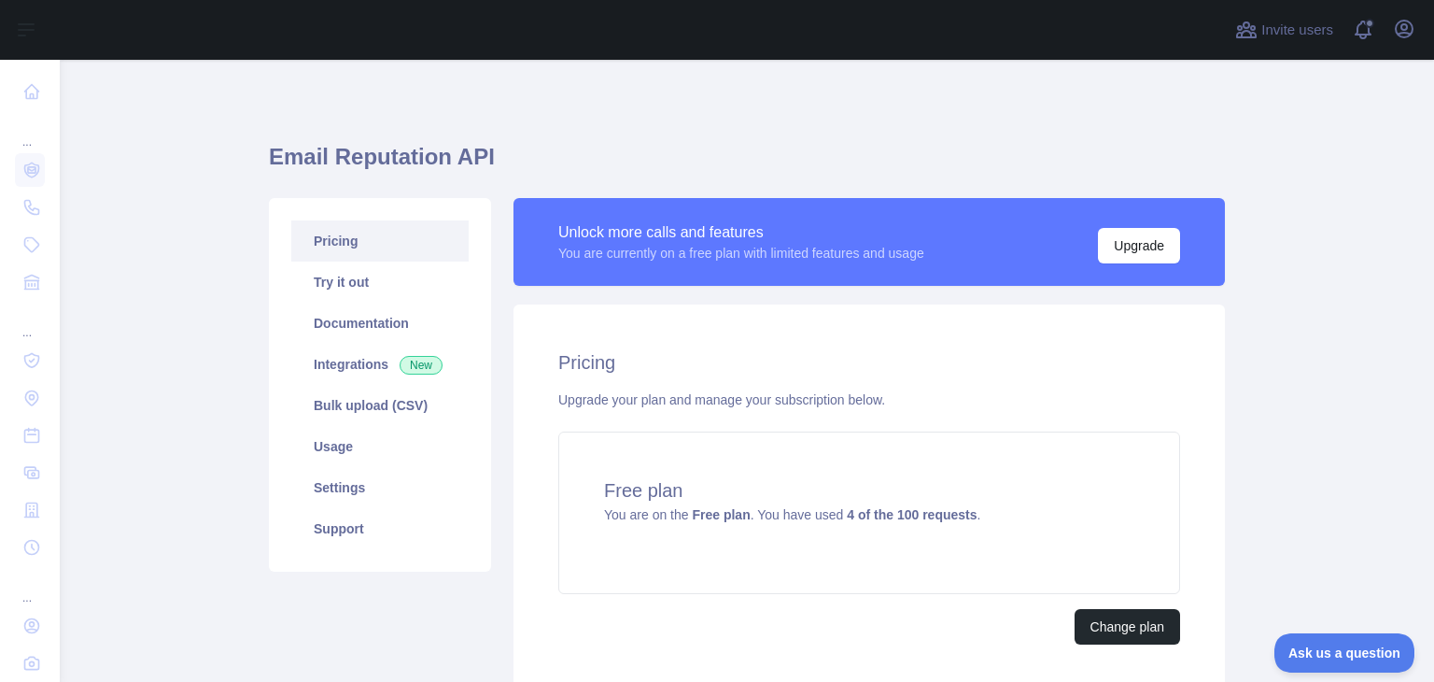
click at [332, 241] on link "Pricing" at bounding box center [379, 240] width 177 height 41
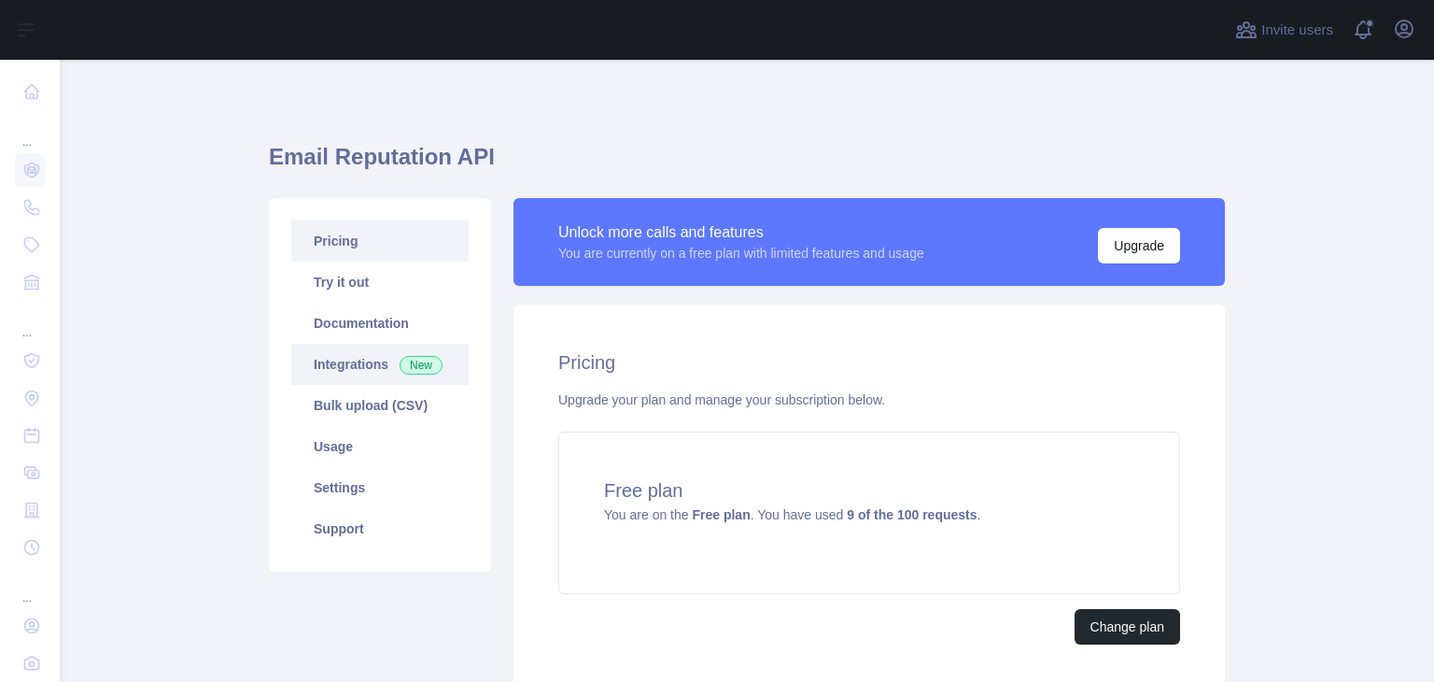
click at [368, 353] on link "Integrations New" at bounding box center [379, 364] width 177 height 41
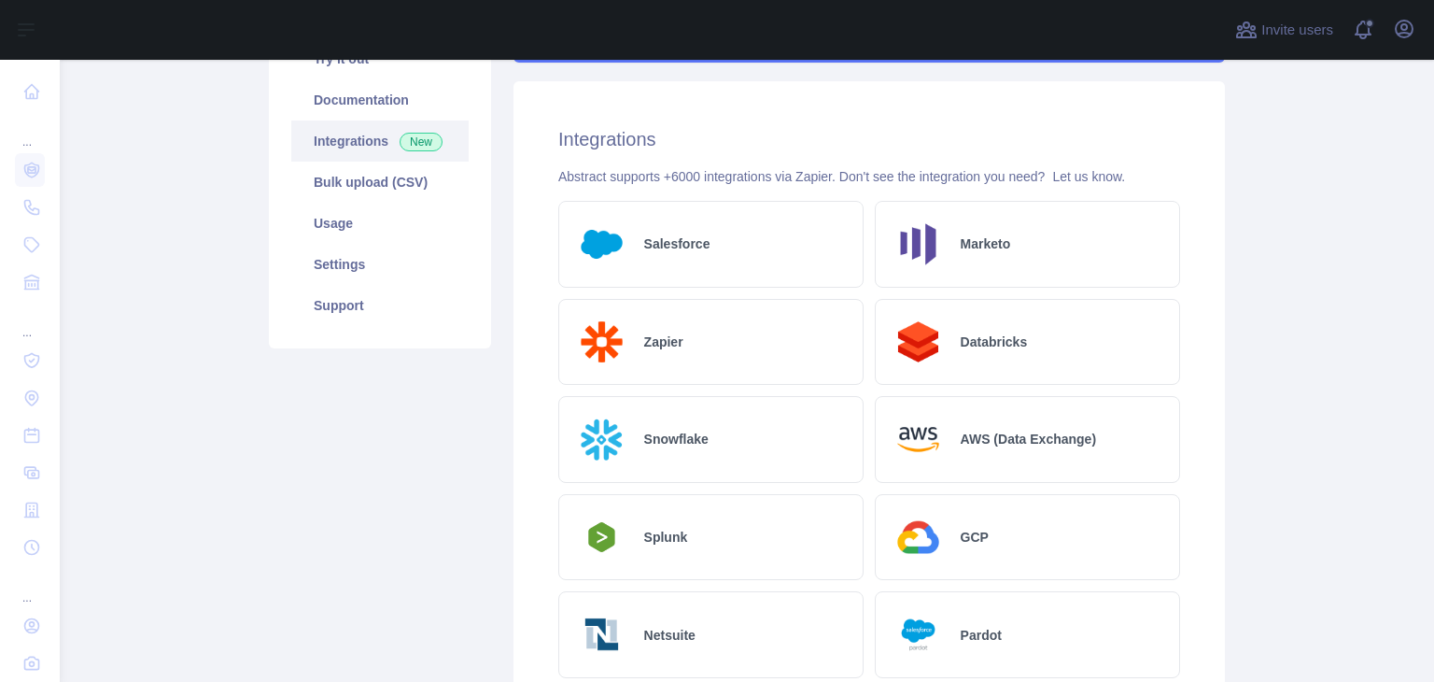
scroll to position [224, 0]
drag, startPoint x: 672, startPoint y: 176, endPoint x: 881, endPoint y: 148, distance: 211.2
click at [881, 148] on h2 "Integrations" at bounding box center [869, 138] width 622 height 26
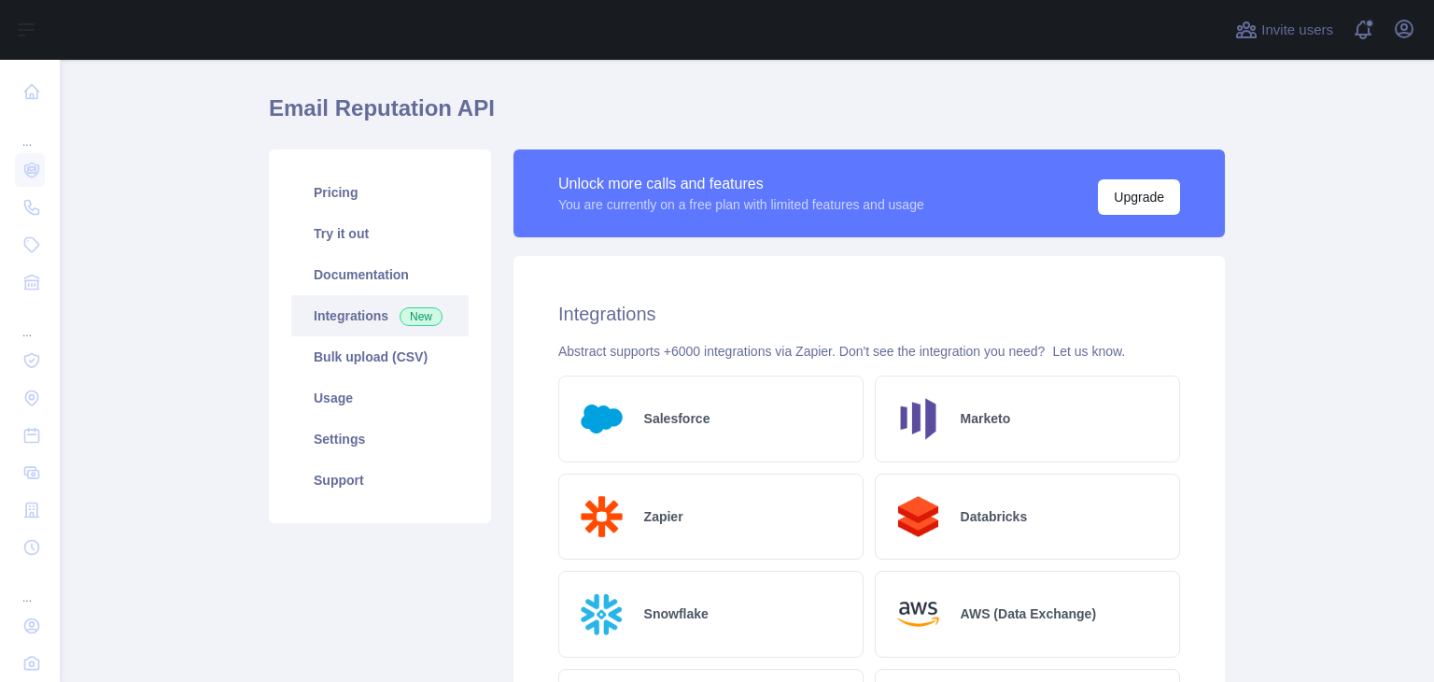
scroll to position [45, 0]
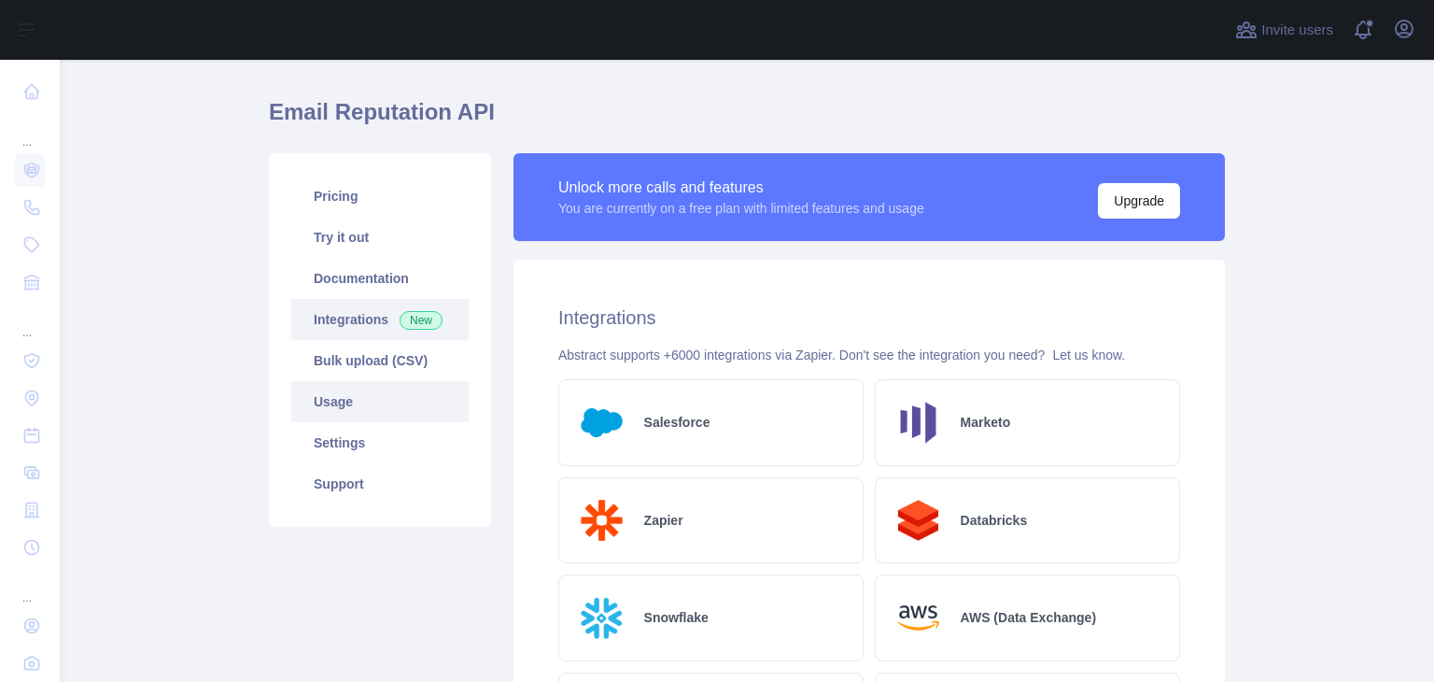
click at [356, 401] on link "Usage" at bounding box center [379, 401] width 177 height 41
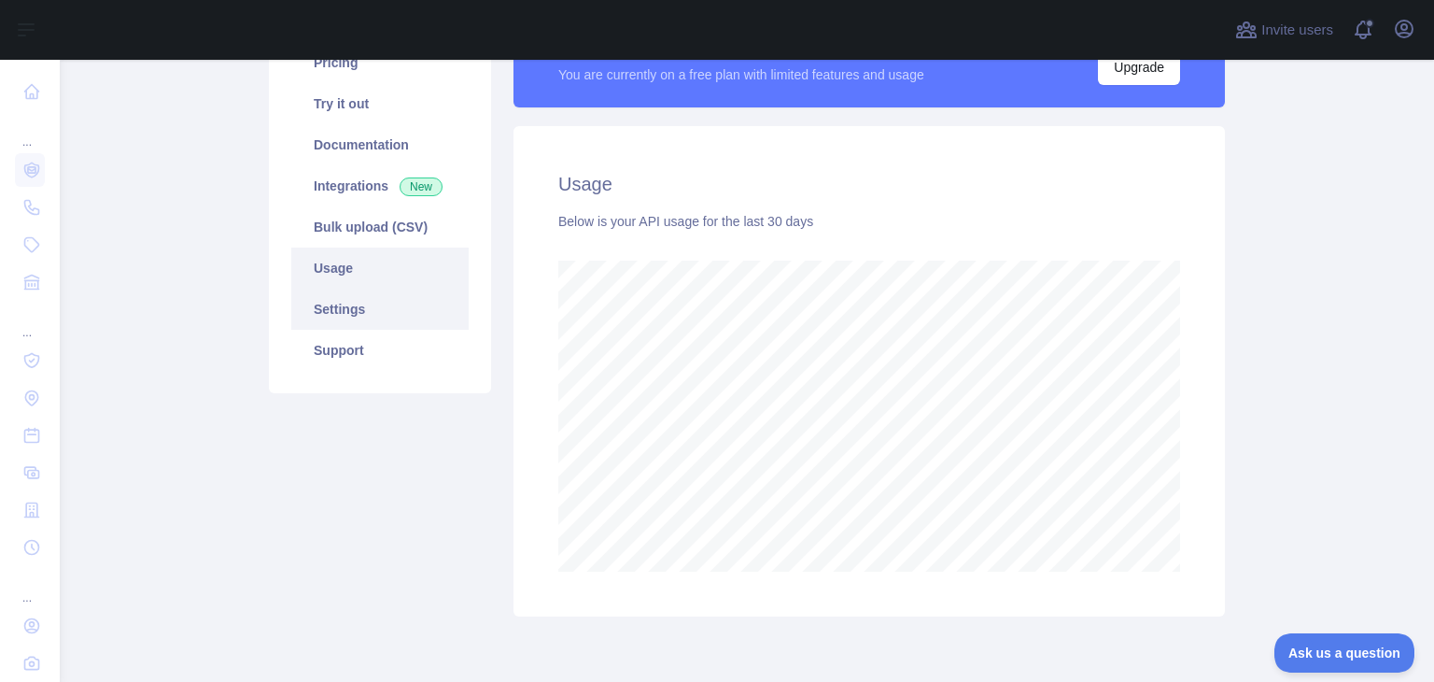
click at [377, 317] on link "Settings" at bounding box center [379, 309] width 177 height 41
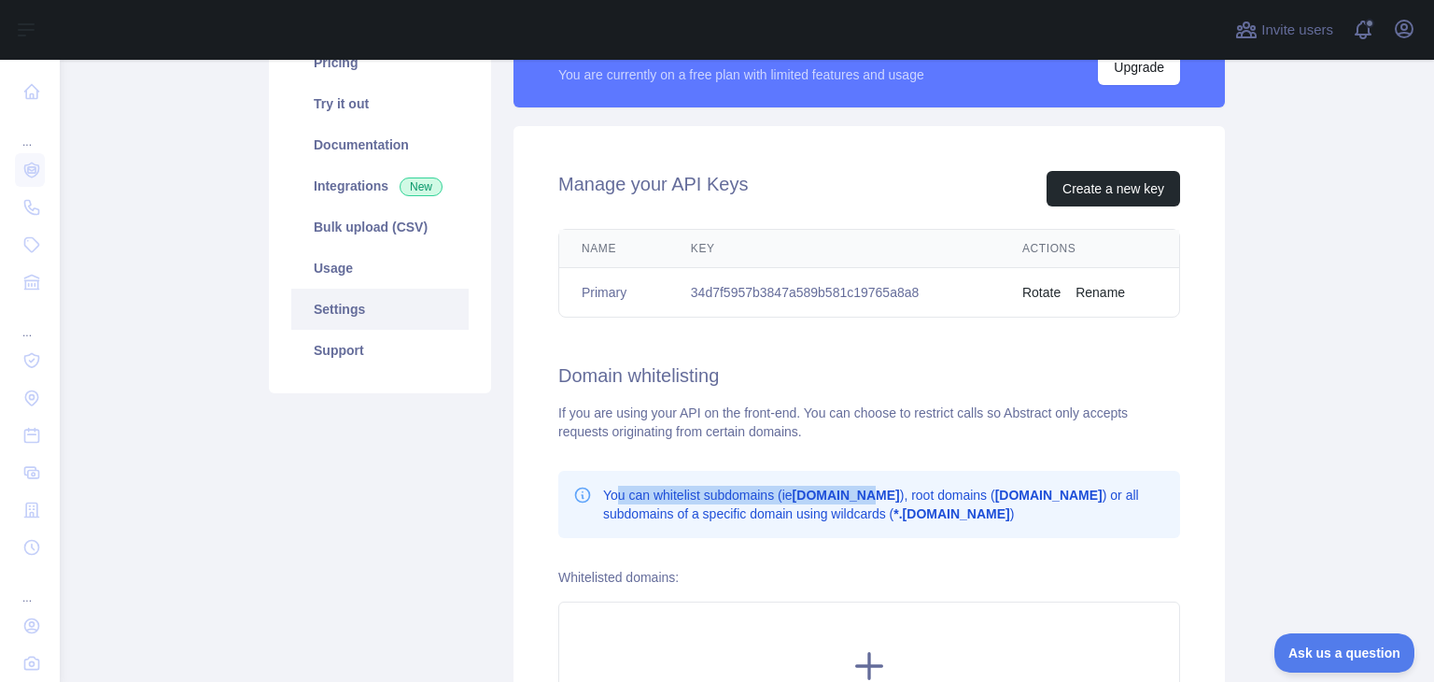
drag, startPoint x: 613, startPoint y: 494, endPoint x: 858, endPoint y: 487, distance: 245.7
click at [858, 487] on p "You can whitelist subdomains (ie [DOMAIN_NAME] ), root domains ( [DOMAIN_NAME] …" at bounding box center [884, 504] width 562 height 37
click at [825, 412] on div "If you are using your API on the front-end. You can choose to restrict calls so…" at bounding box center [869, 421] width 622 height 37
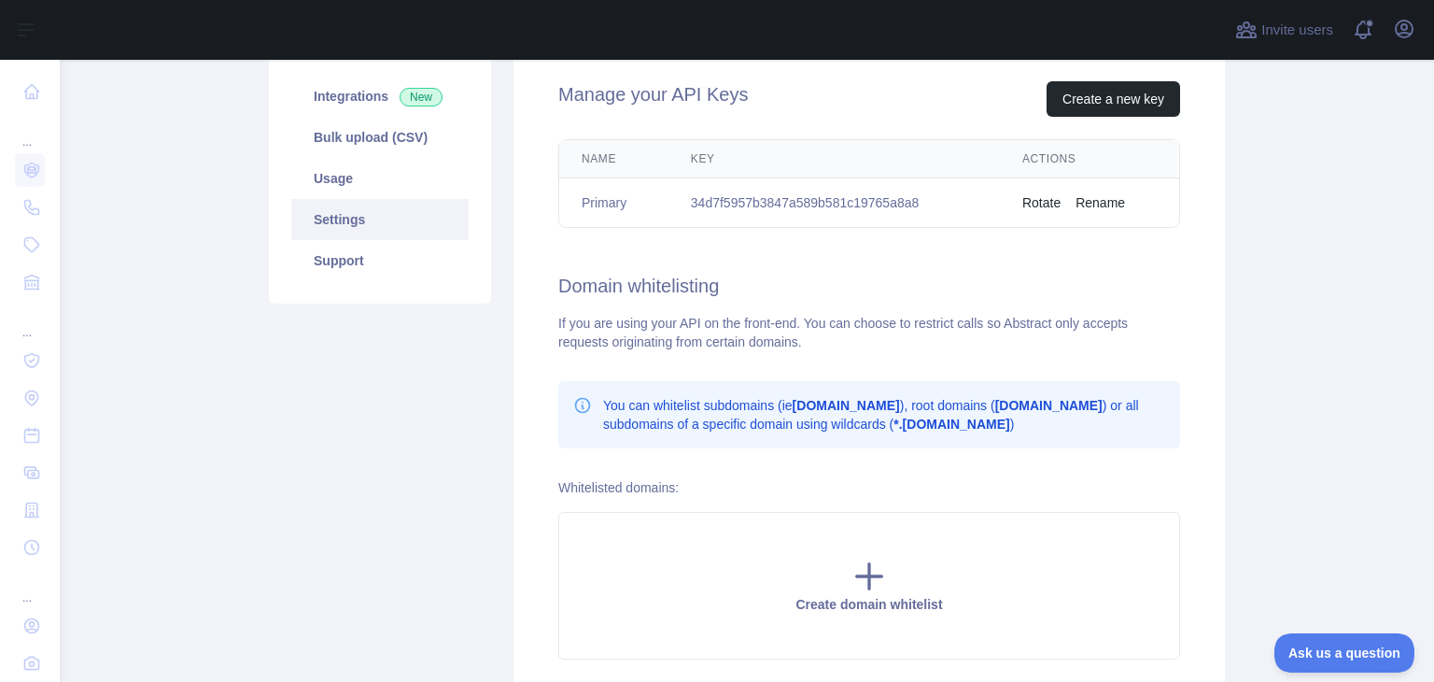
scroll to position [276, 0]
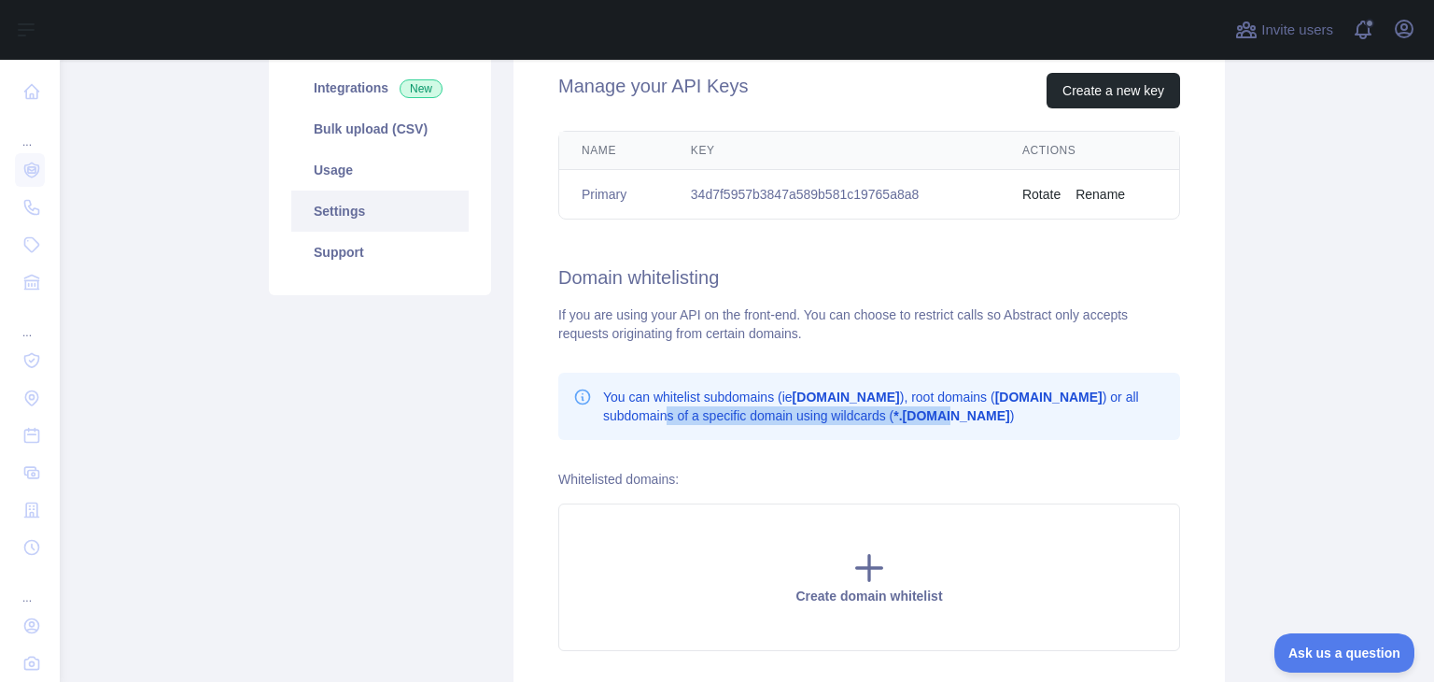
drag, startPoint x: 659, startPoint y: 416, endPoint x: 940, endPoint y: 417, distance: 281.1
click at [940, 417] on p "You can whitelist subdomains (ie [DOMAIN_NAME] ), root domains ( [DOMAIN_NAME] …" at bounding box center [884, 406] width 562 height 37
click at [940, 417] on b "*.[DOMAIN_NAME]" at bounding box center [952, 415] width 116 height 15
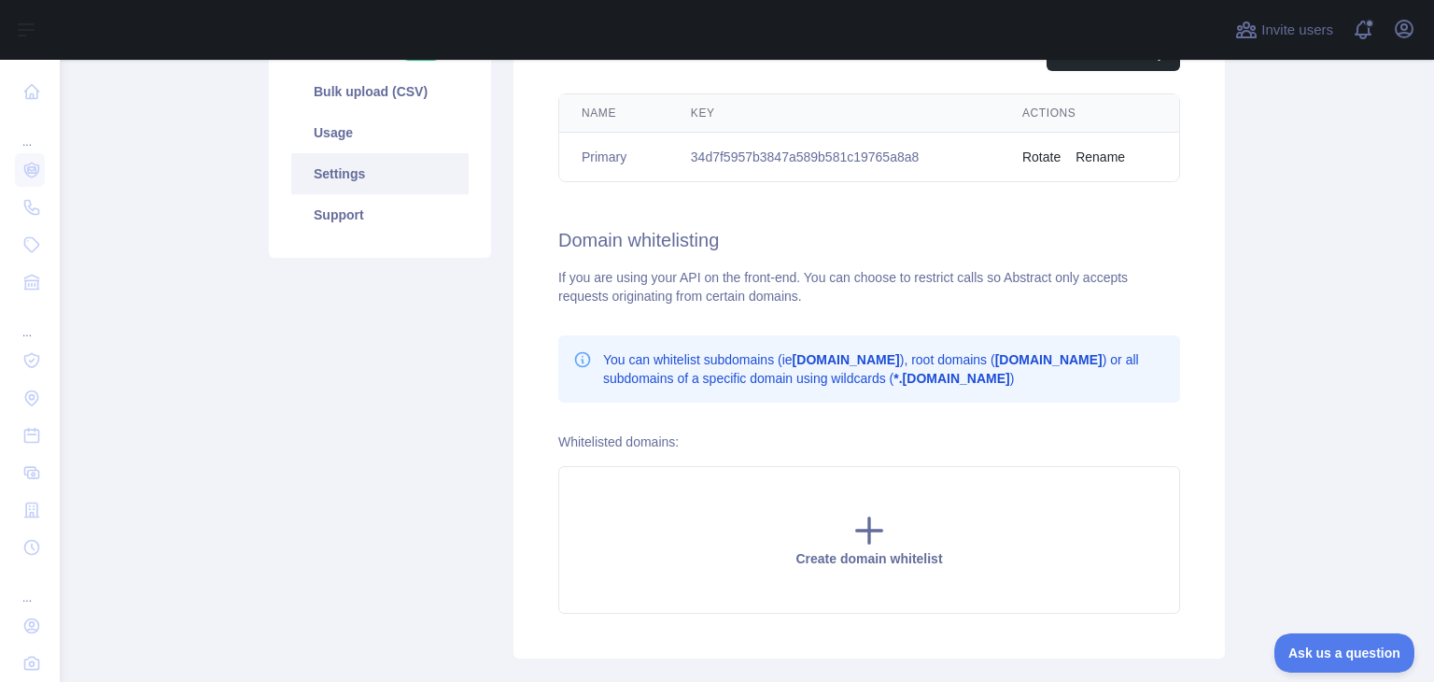
scroll to position [305, 0]
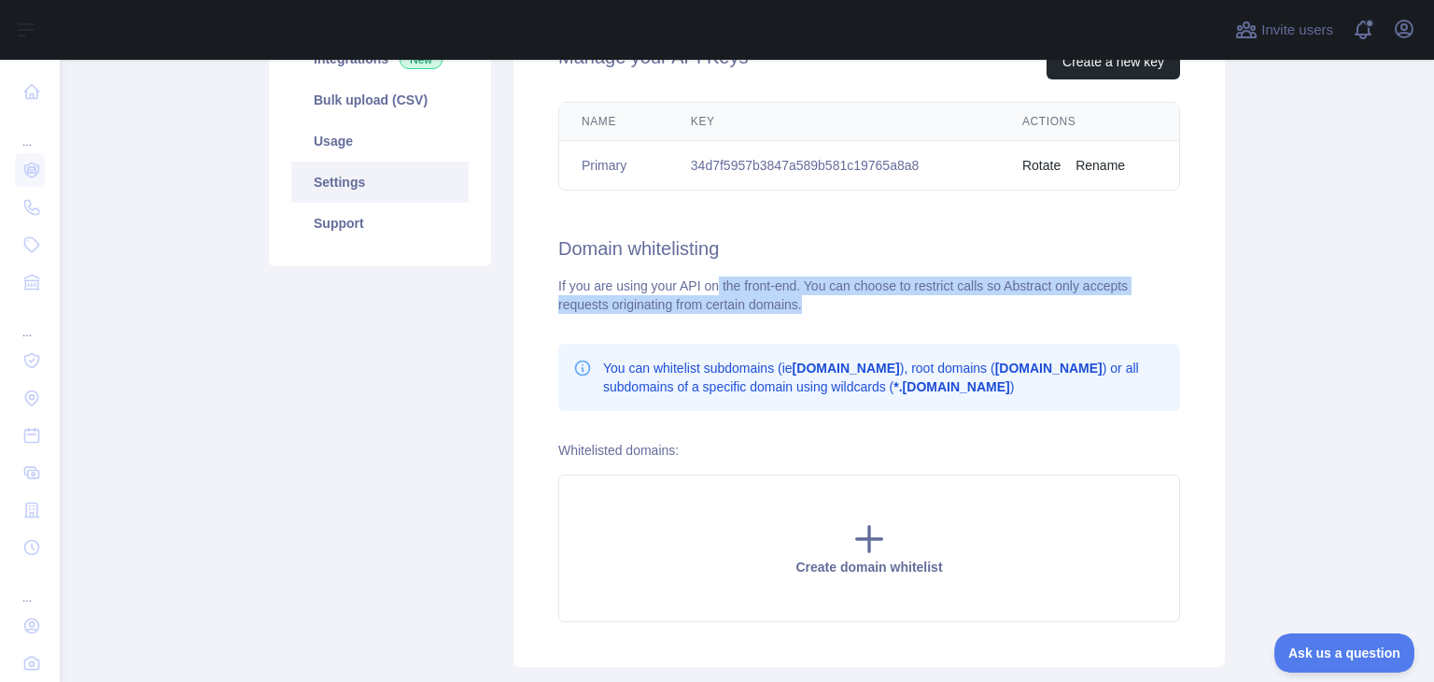
drag, startPoint x: 711, startPoint y: 289, endPoint x: 769, endPoint y: 298, distance: 59.6
click at [769, 298] on div "If you are using your API on the front-end. You can choose to restrict calls so…" at bounding box center [869, 294] width 622 height 37
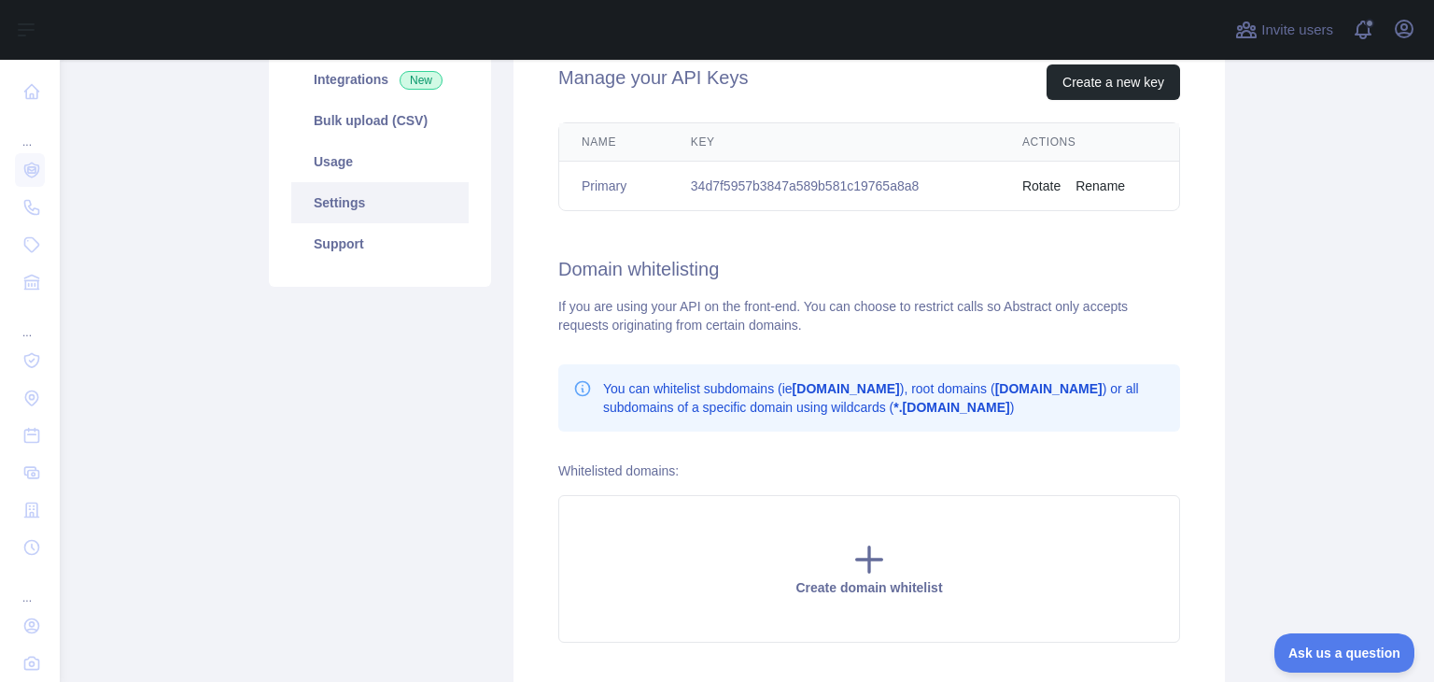
scroll to position [281, 0]
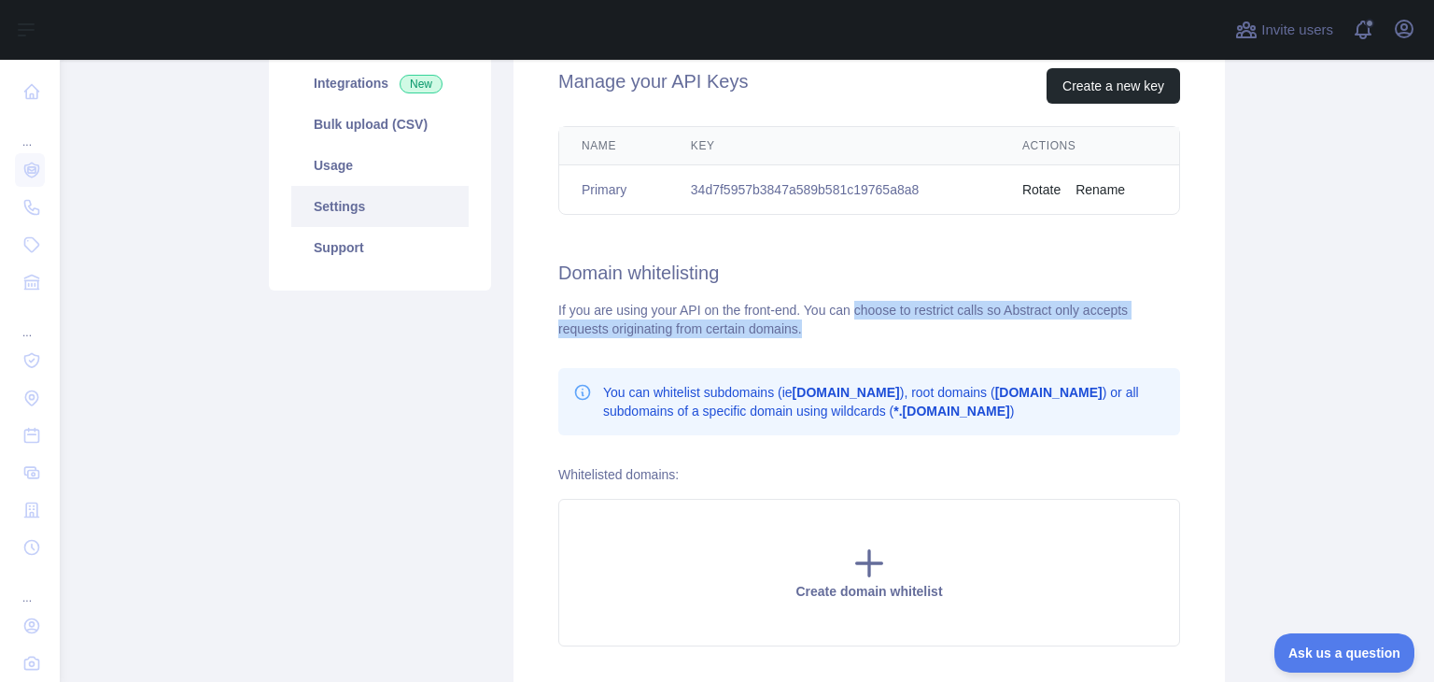
drag, startPoint x: 846, startPoint y: 313, endPoint x: 783, endPoint y: 333, distance: 66.7
click at [783, 333] on div "If you are using your API on the front-end. You can choose to restrict calls so…" at bounding box center [869, 319] width 622 height 37
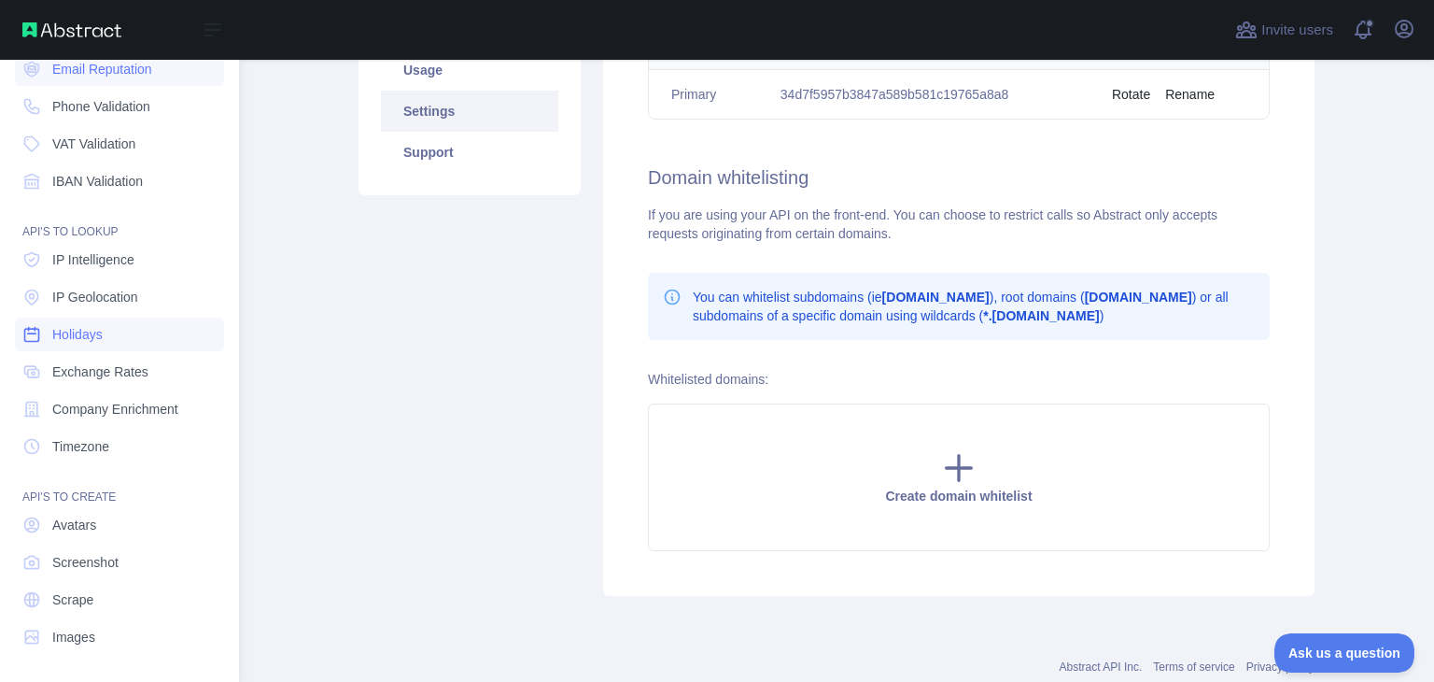
scroll to position [103, 0]
click at [95, 368] on span "Exchange Rates" at bounding box center [100, 369] width 96 height 19
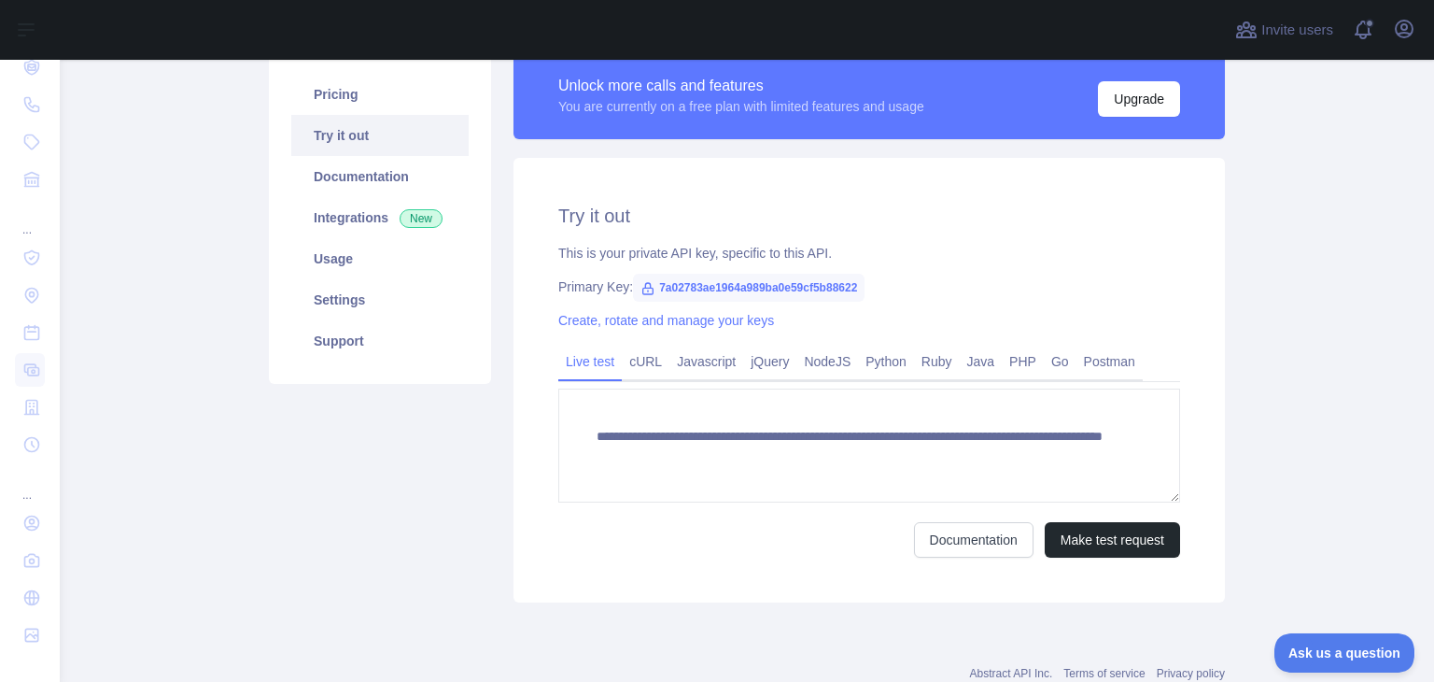
scroll to position [149, 0]
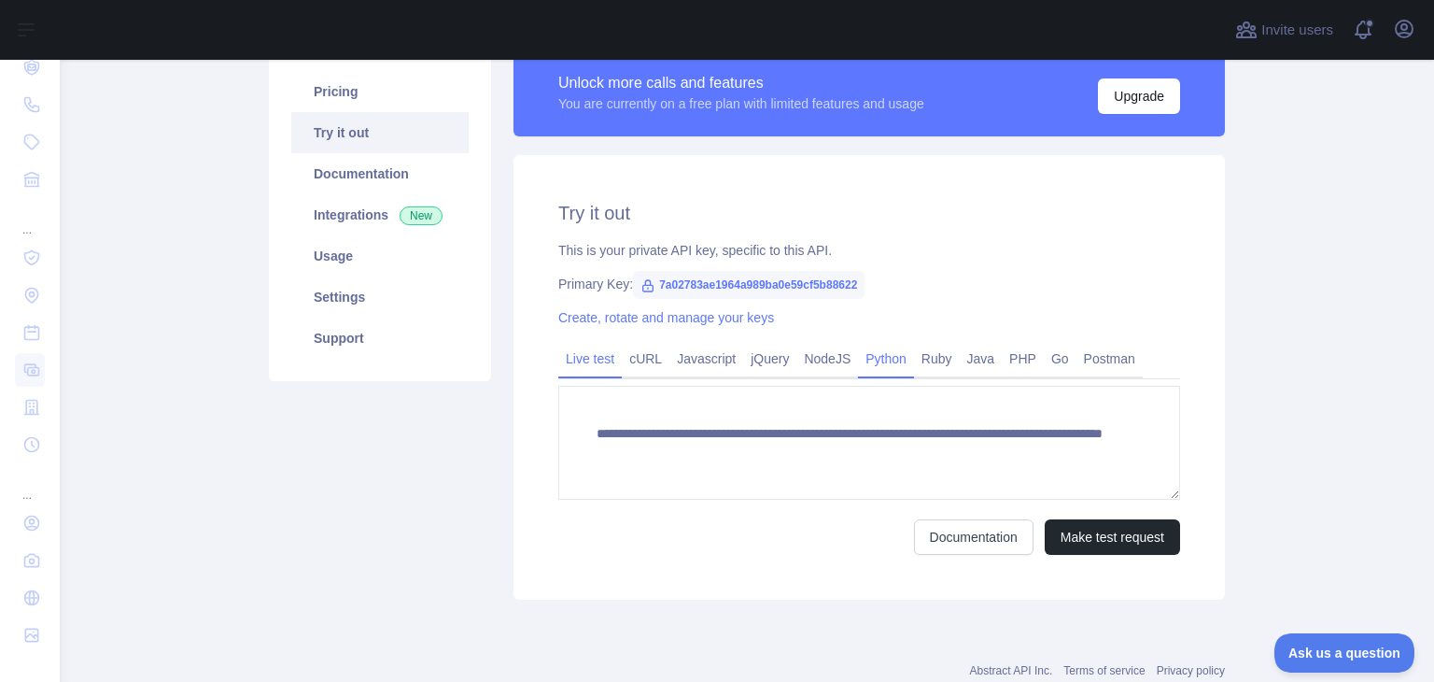
click at [868, 362] on link "Python" at bounding box center [886, 359] width 56 height 30
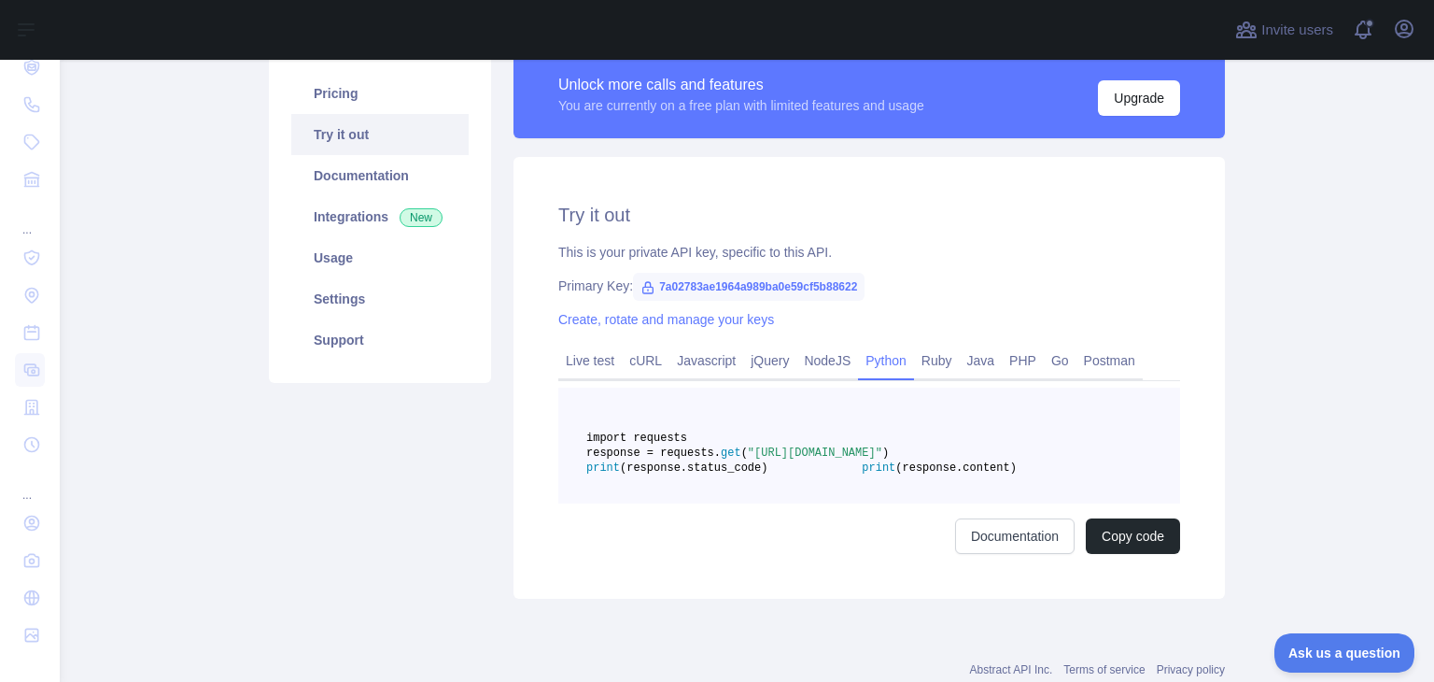
scroll to position [148, 0]
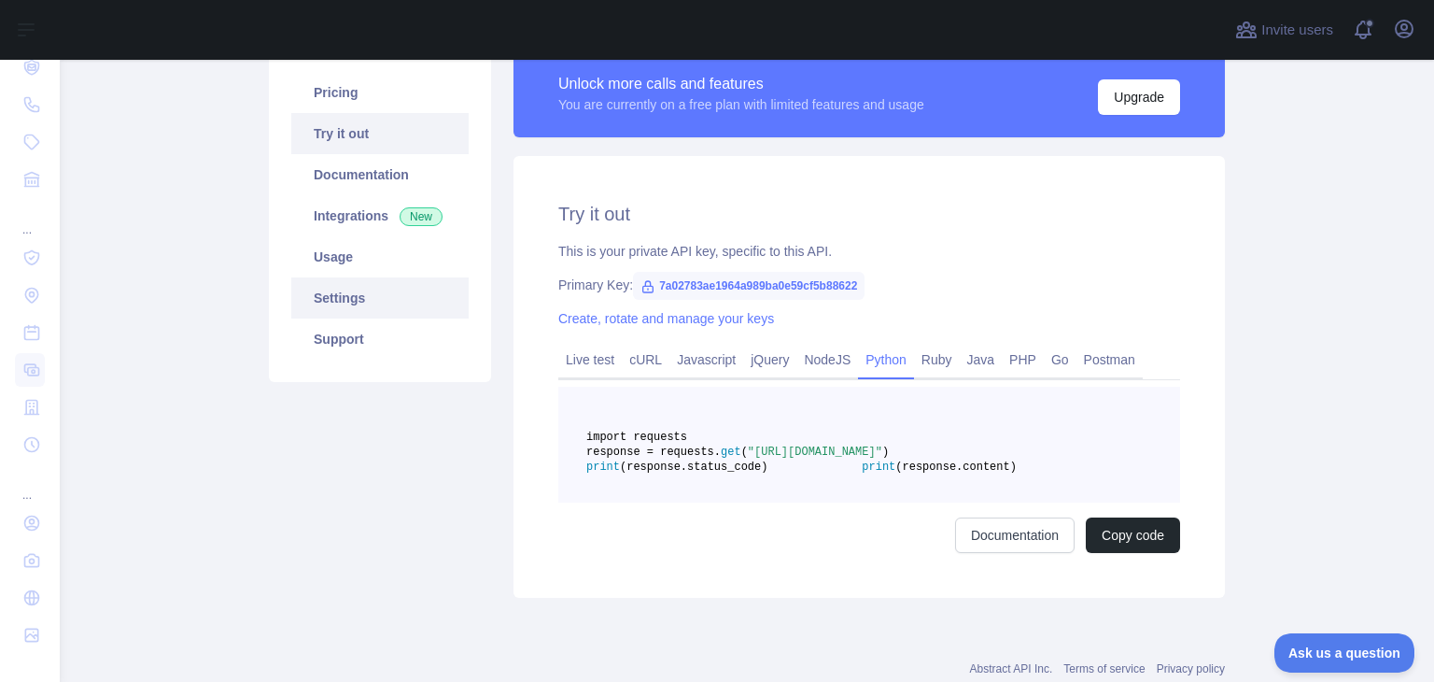
click at [340, 301] on link "Settings" at bounding box center [379, 297] width 177 height 41
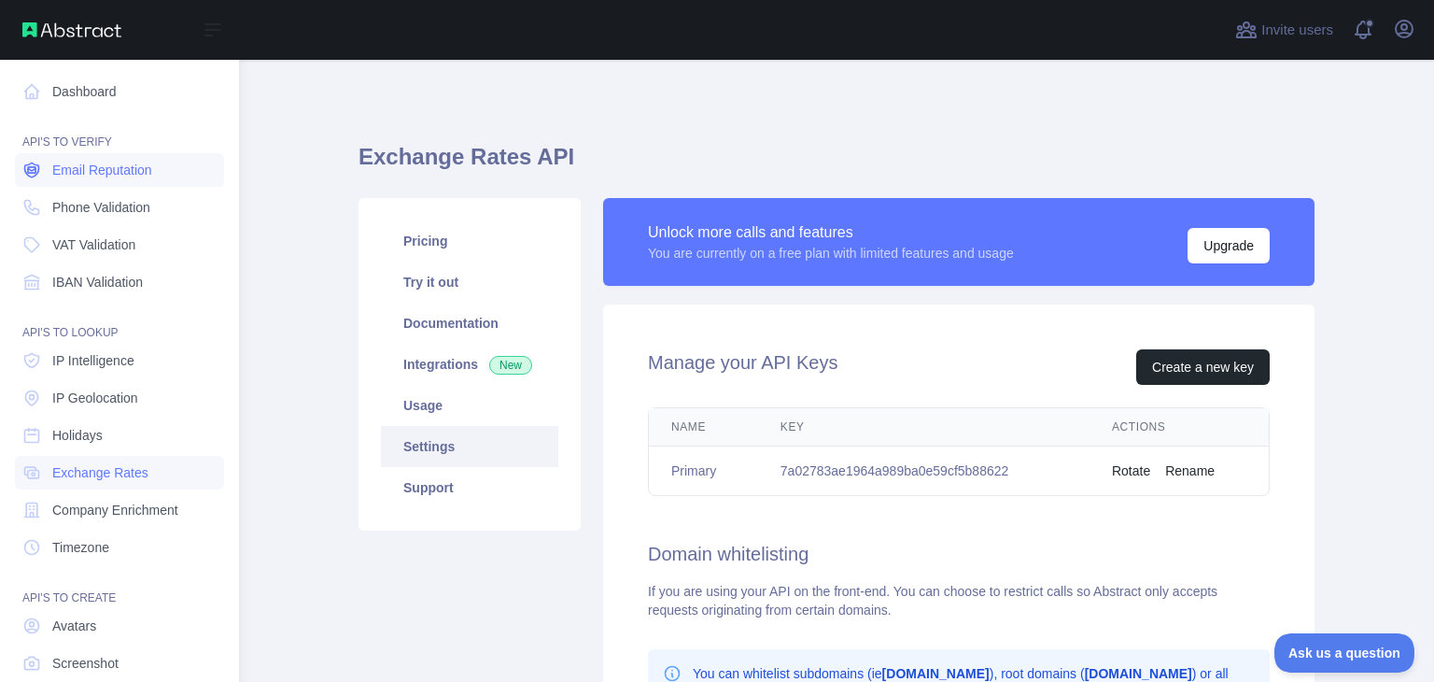
click at [70, 174] on span "Email Reputation" at bounding box center [102, 170] width 100 height 19
